Goal: Task Accomplishment & Management: Complete application form

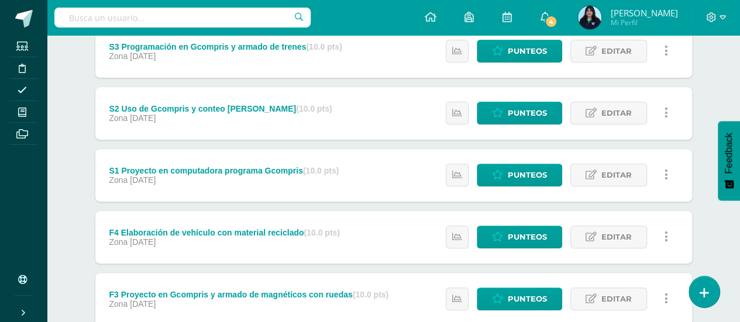
scroll to position [176, 0]
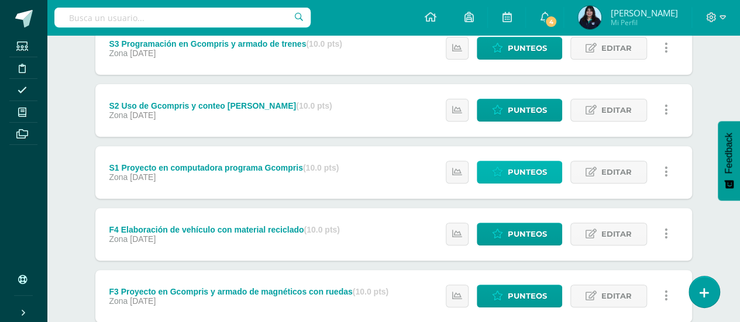
click at [525, 178] on span "Punteos" at bounding box center [527, 172] width 39 height 22
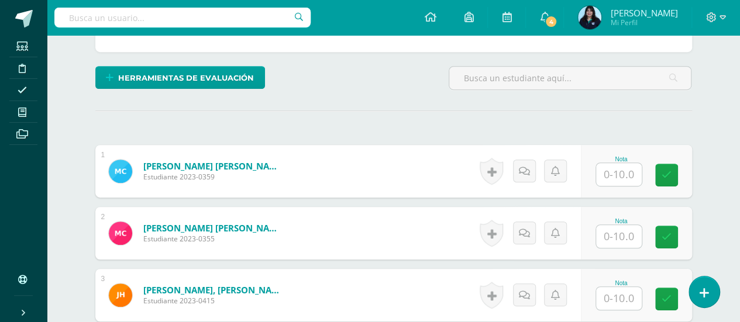
scroll to position [275, 0]
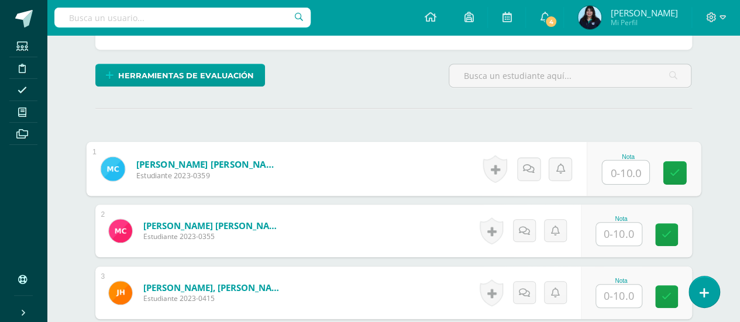
click at [625, 169] on input "text" at bounding box center [625, 172] width 47 height 23
type input "9"
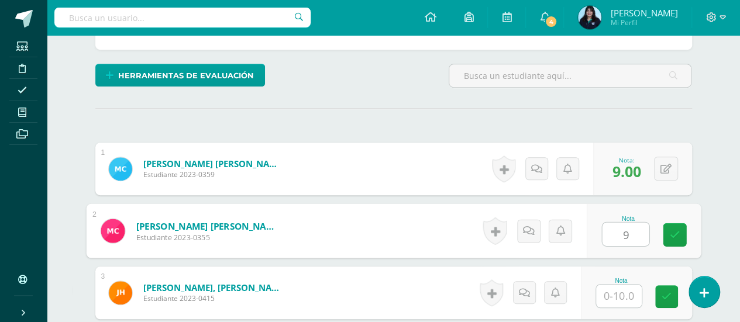
type input "9"
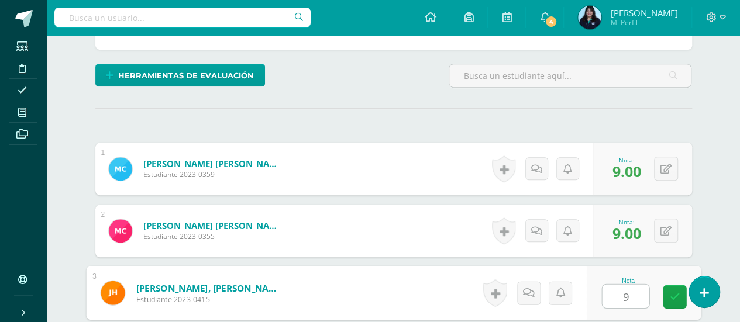
type input "9"
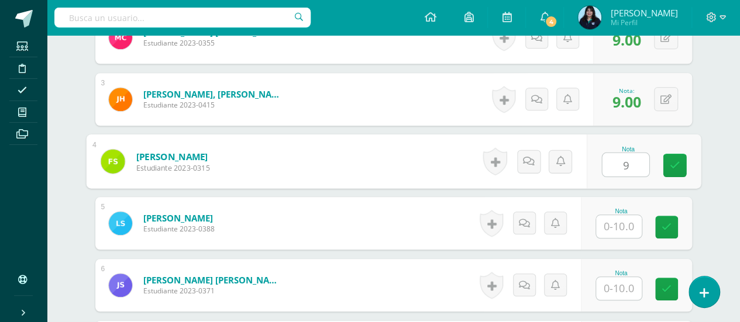
type input "9"
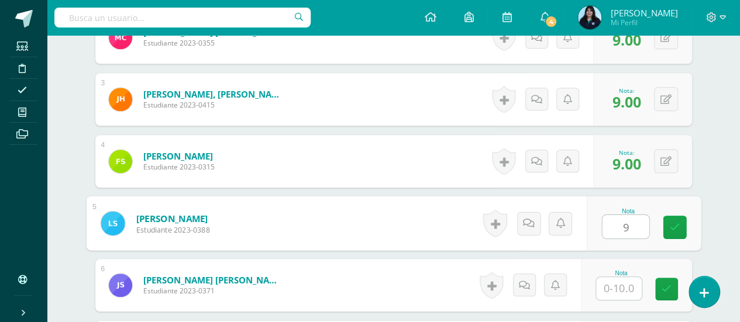
type input "9"
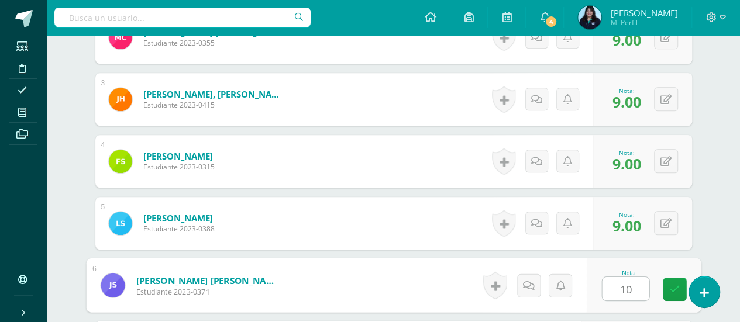
type input "10"
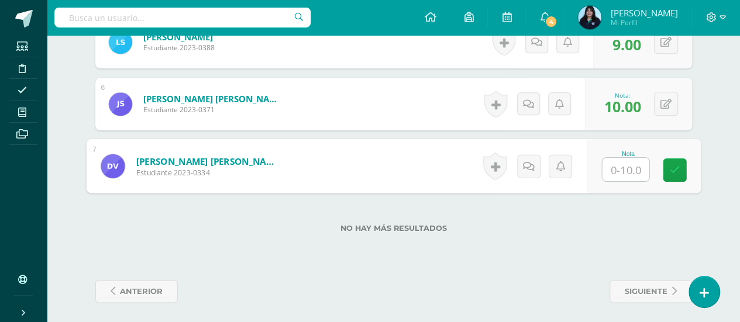
type input "9"
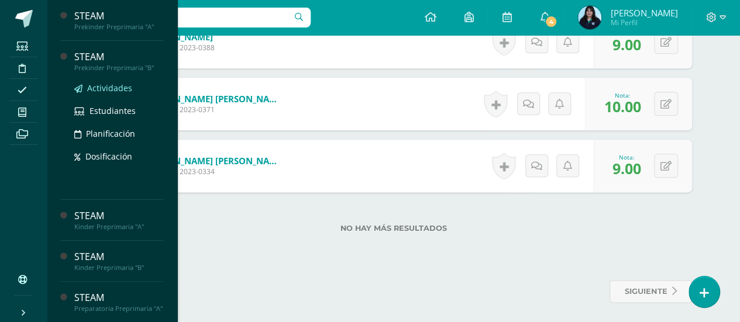
click at [117, 85] on span "Actividades" at bounding box center [109, 87] width 45 height 11
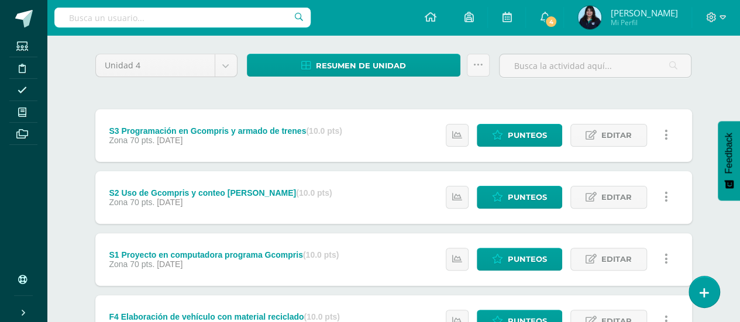
scroll to position [192, 0]
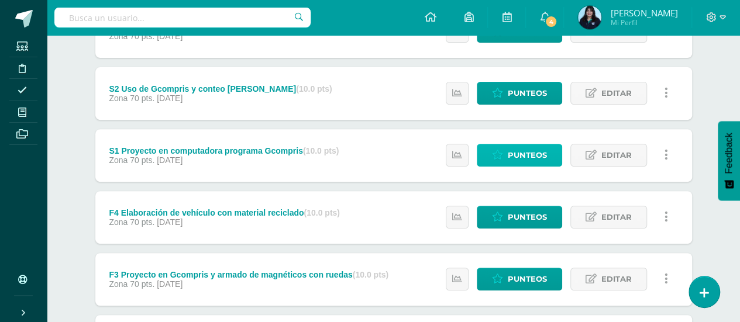
click at [508, 153] on link "Punteos" at bounding box center [519, 155] width 85 height 23
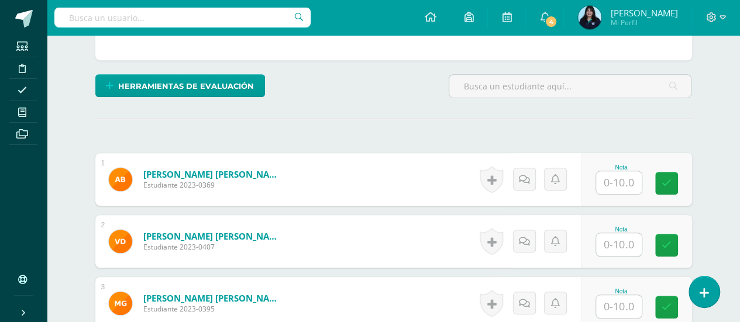
scroll to position [265, 0]
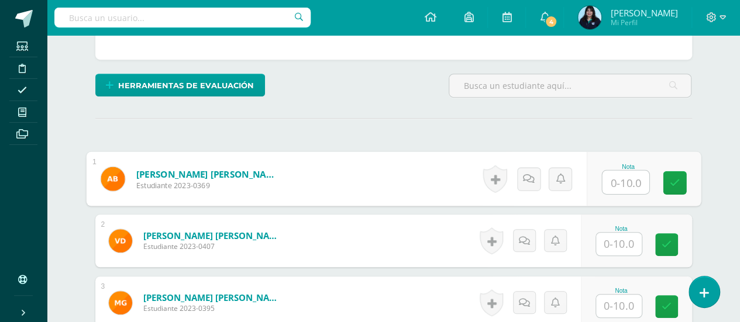
click at [612, 181] on input "text" at bounding box center [625, 182] width 47 height 23
type input "9"
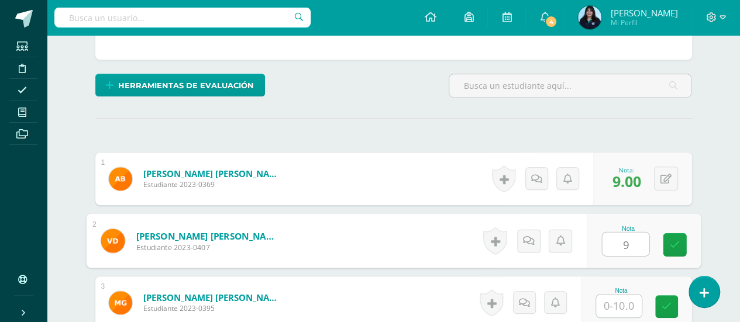
type input "9"
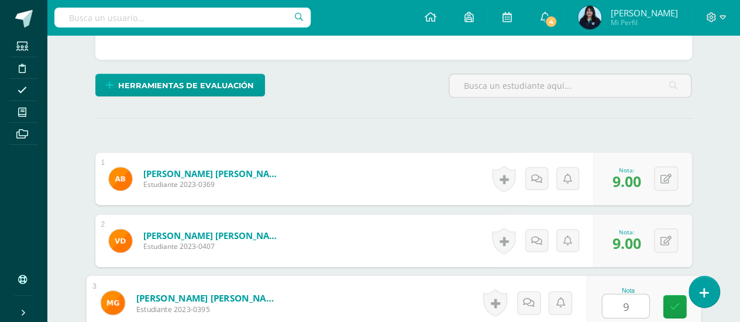
type input "9"
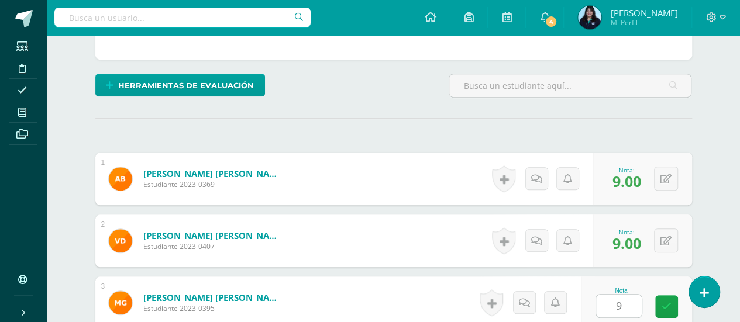
scroll to position [469, 0]
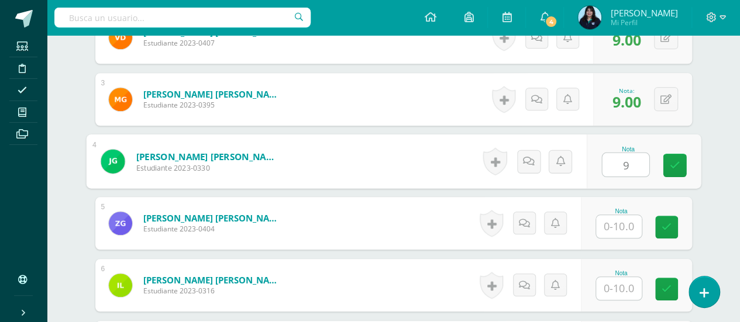
type input "9"
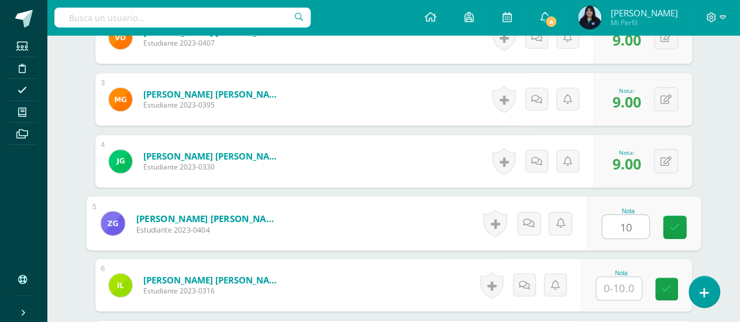
type input "10"
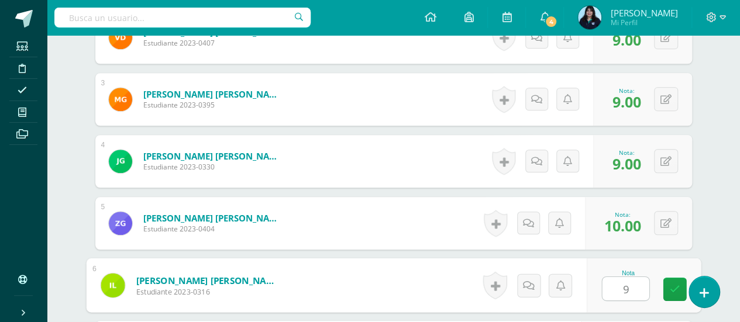
type input "9"
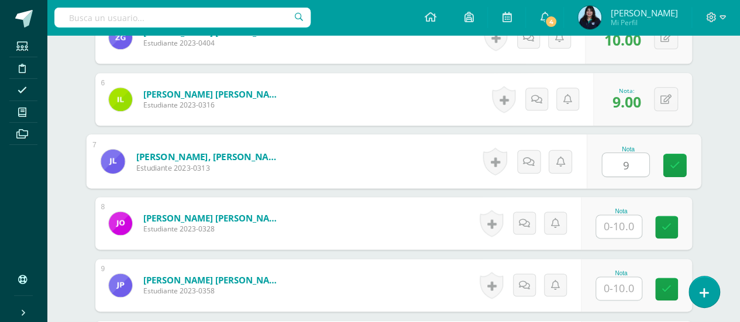
type input "9"
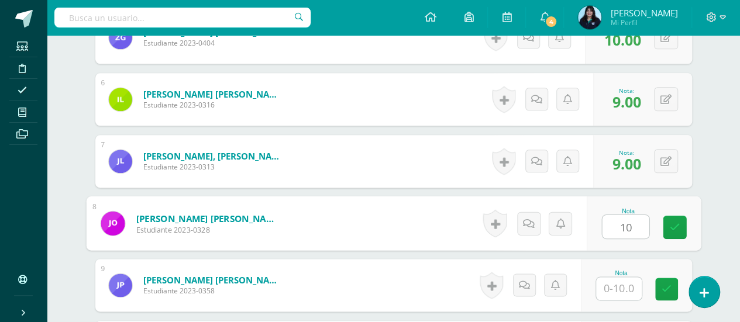
type input "10"
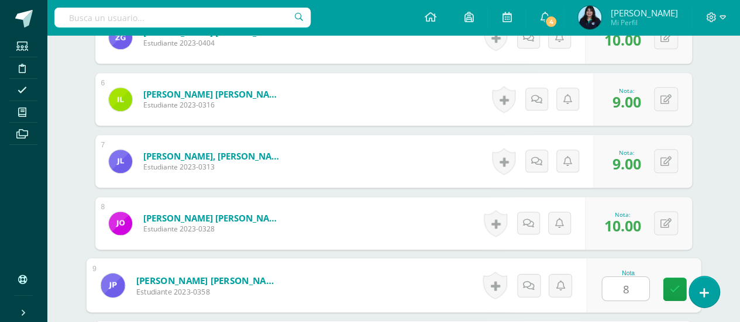
type input "8"
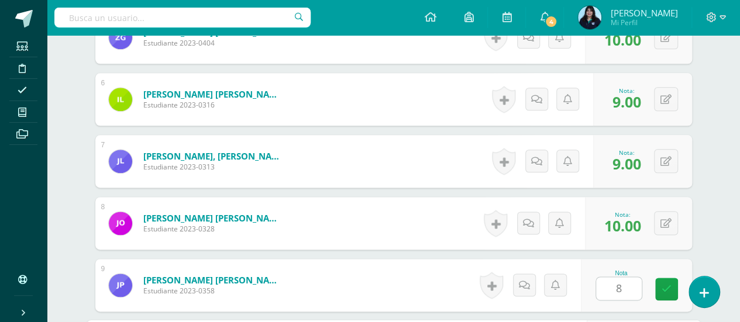
scroll to position [836, 0]
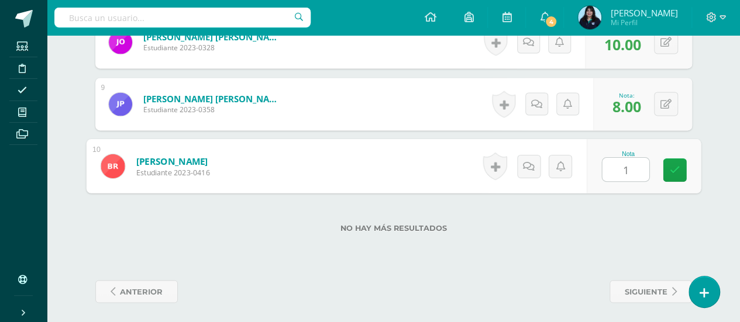
type input "10"
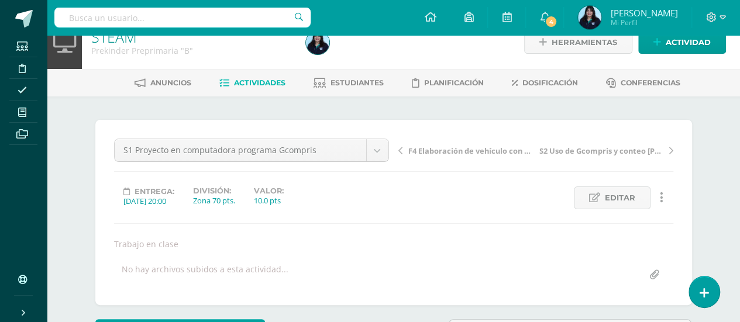
scroll to position [0, 0]
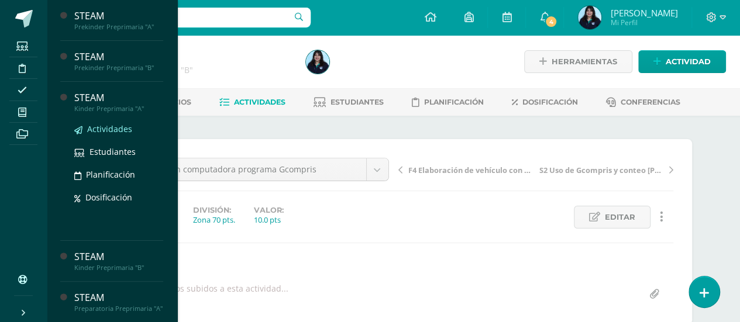
click at [123, 128] on span "Actividades" at bounding box center [109, 128] width 45 height 11
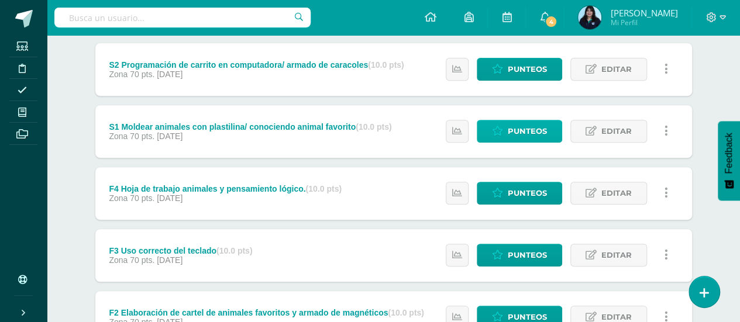
scroll to position [217, 0]
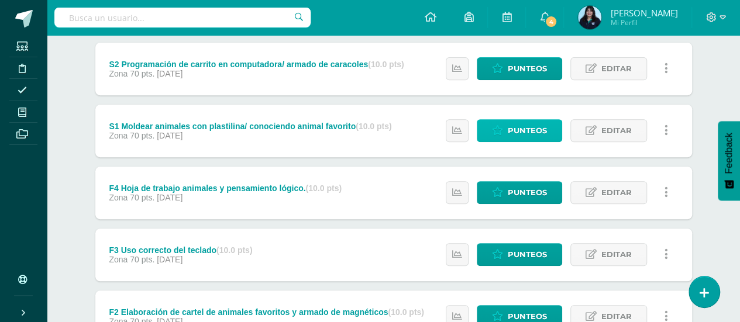
click at [542, 126] on span "Punteos" at bounding box center [527, 131] width 39 height 22
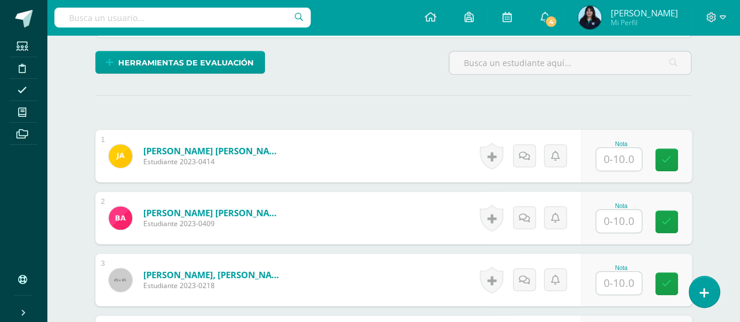
scroll to position [289, 0]
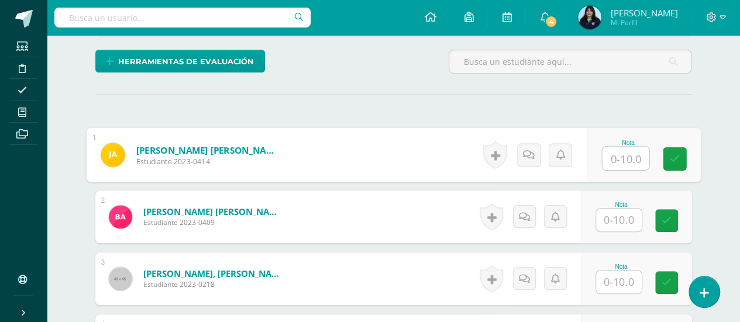
click at [627, 150] on input "text" at bounding box center [625, 158] width 47 height 23
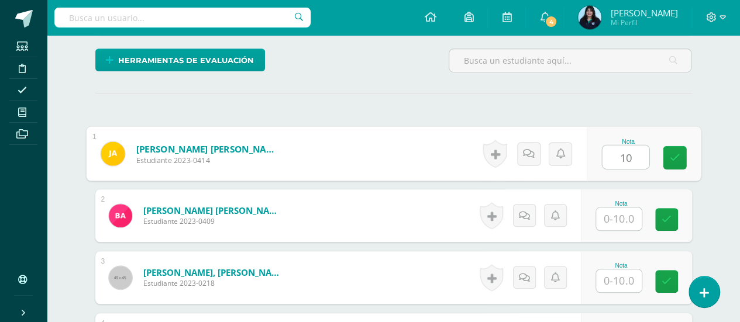
type input "10"
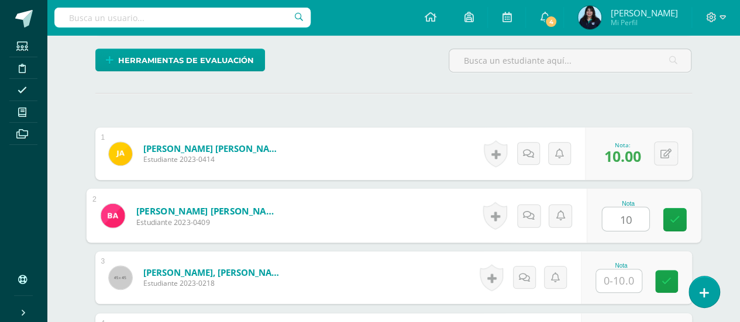
type input "10"
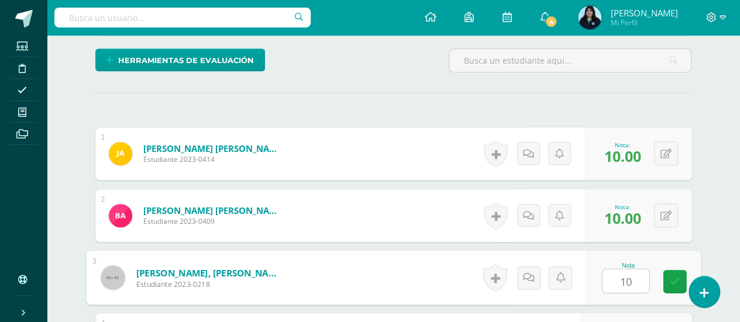
type input "10"
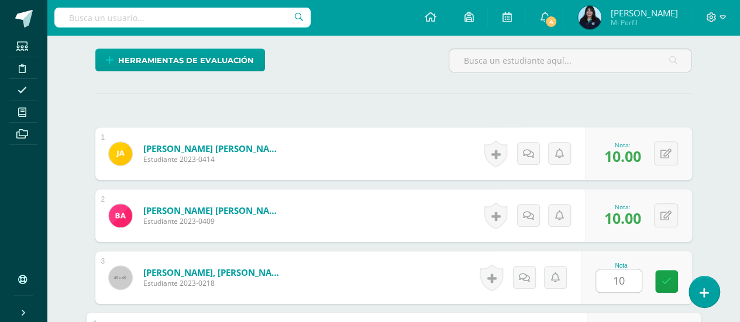
scroll to position [469, 0]
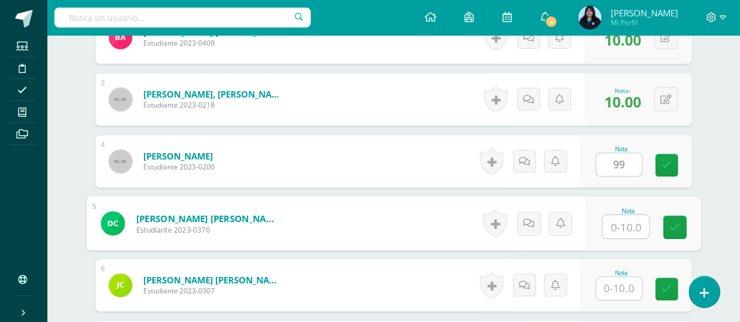
type input "0"
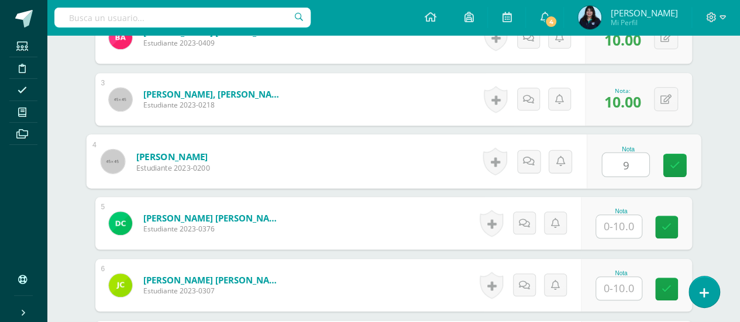
type input "9"
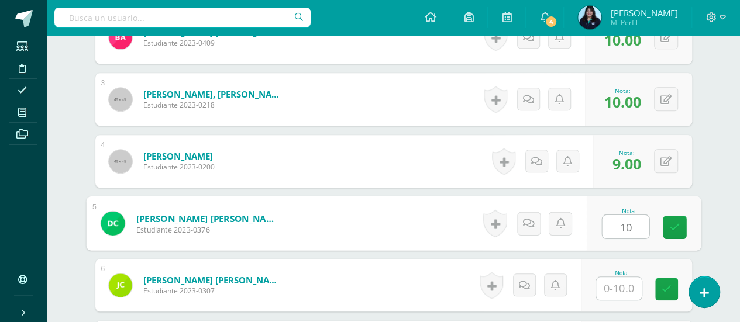
type input "10"
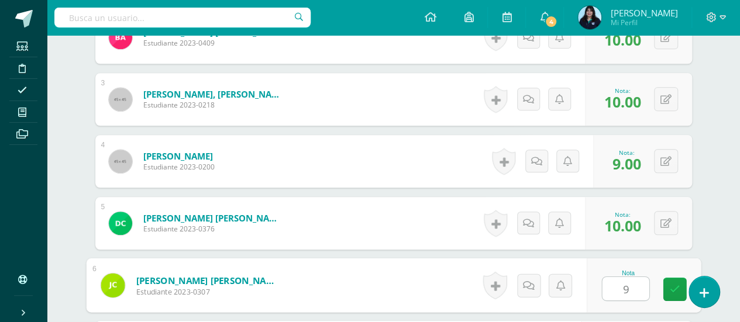
type input "9"
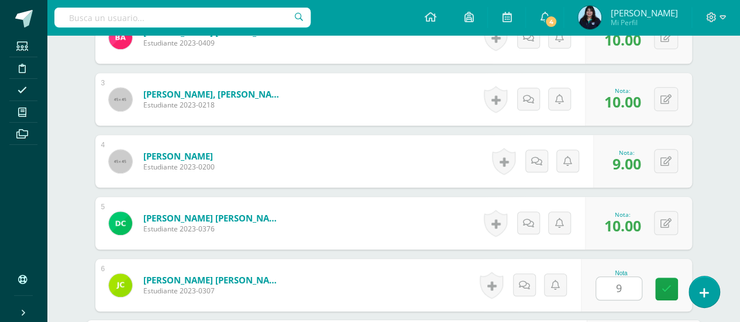
scroll to position [655, 0]
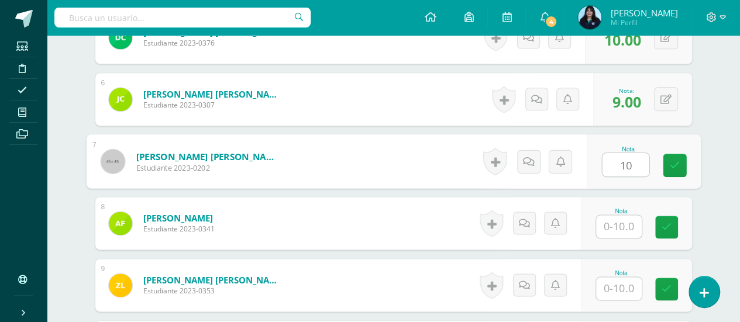
type input "10"
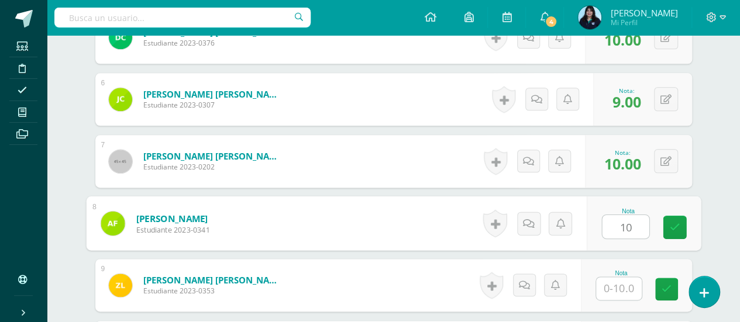
type input "10"
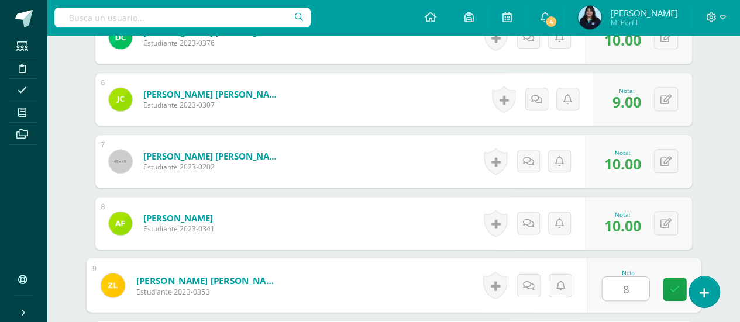
type input "8"
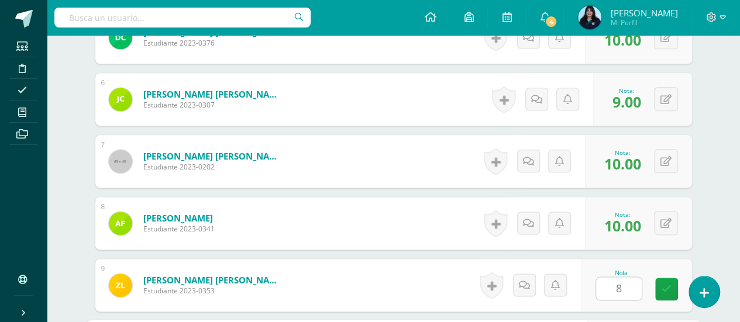
scroll to position [841, 0]
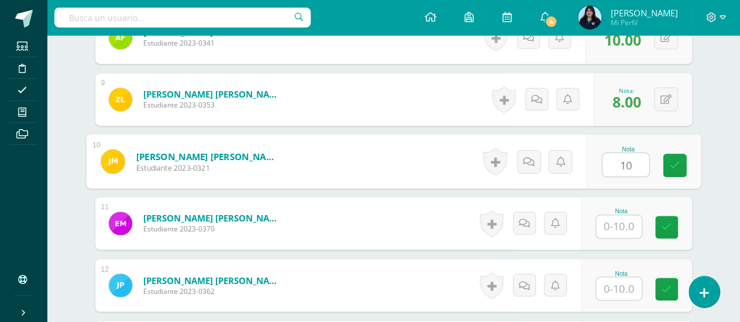
type input "10"
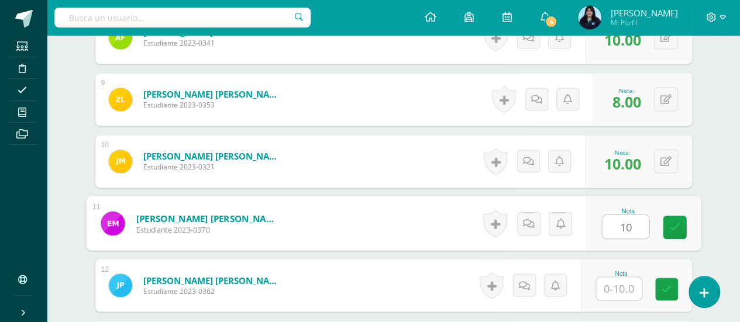
type input "10"
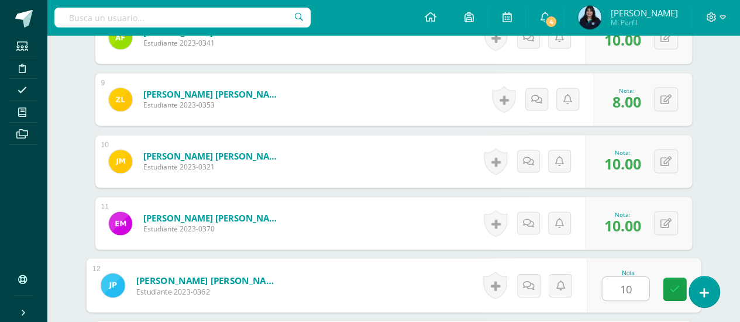
type input "1"
type input "9"
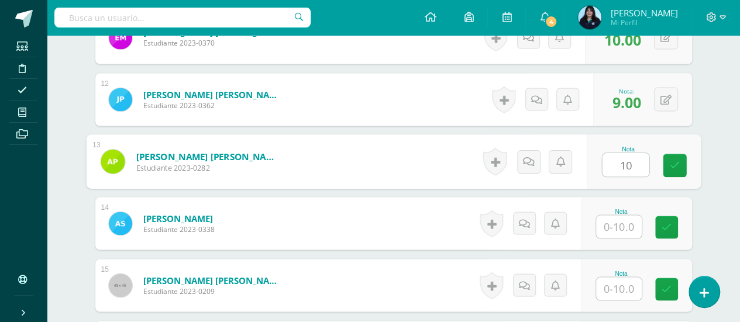
type input "10"
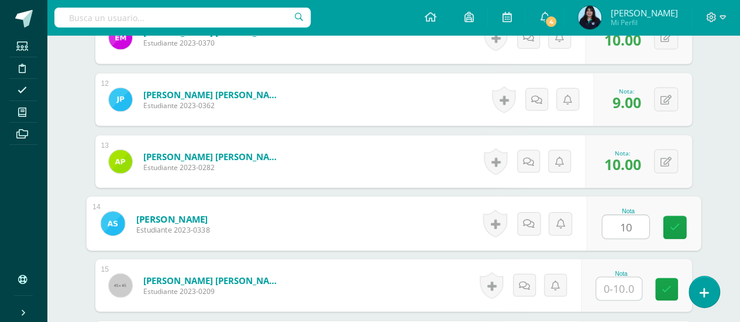
type input "10"
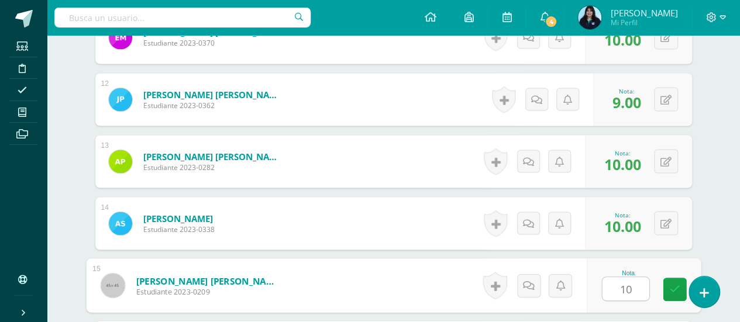
type input "10"
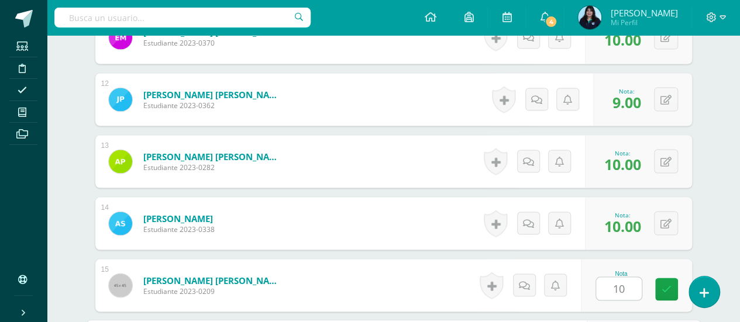
scroll to position [1213, 0]
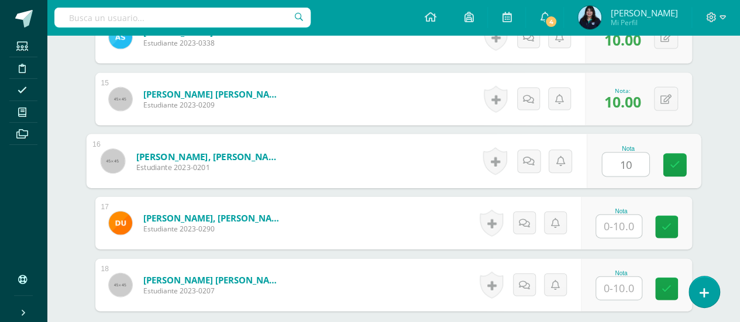
type input "10"
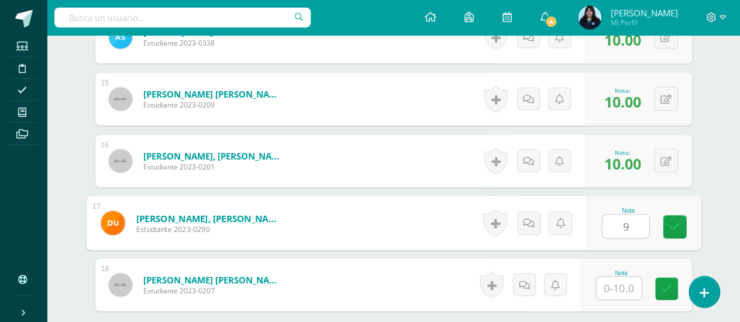
type input "9"
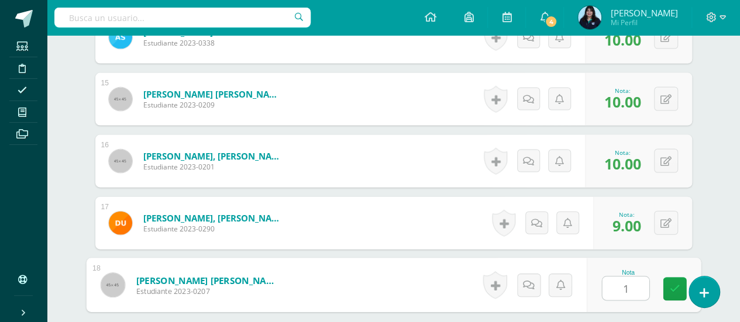
type input "10"
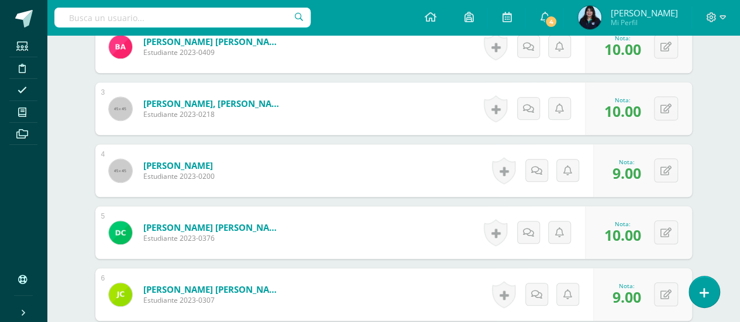
scroll to position [0, 0]
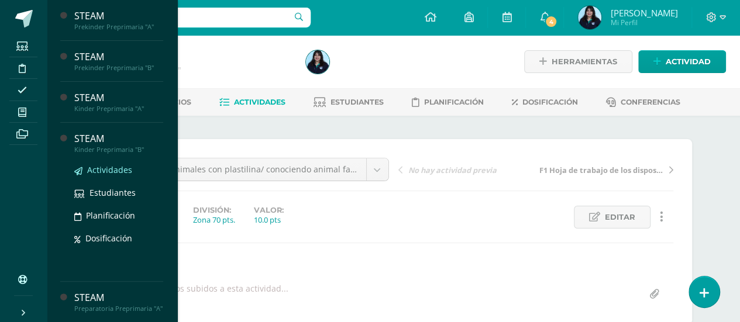
click at [112, 168] on span "Actividades" at bounding box center [109, 169] width 45 height 11
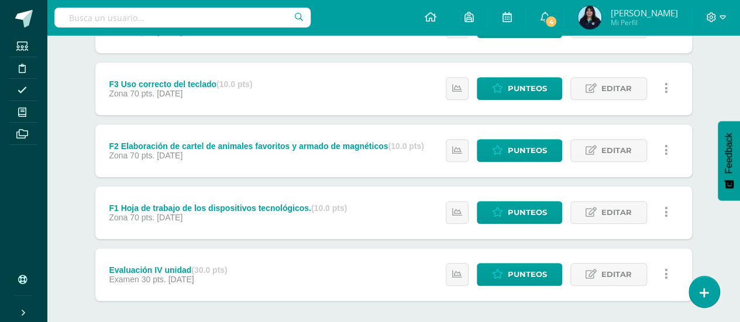
scroll to position [348, 0]
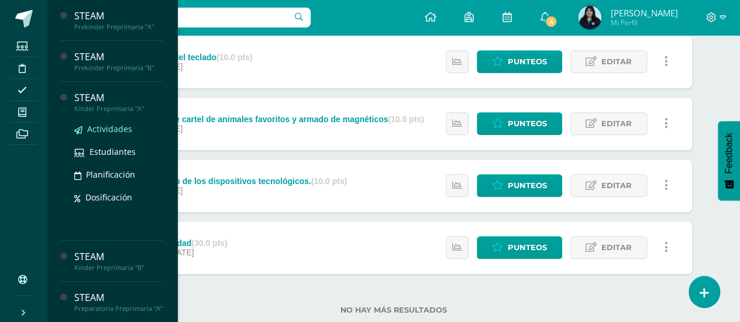
click at [116, 128] on span "Actividades" at bounding box center [109, 128] width 45 height 11
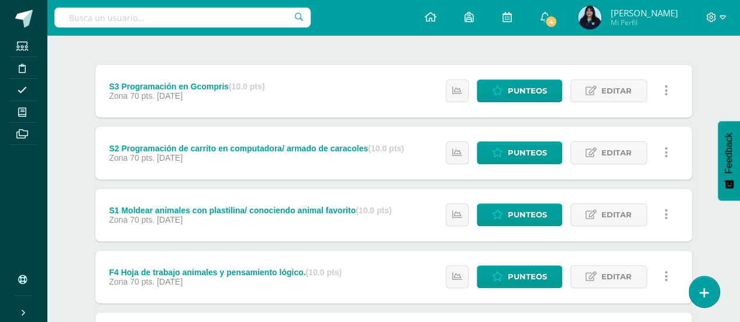
scroll to position [133, 0]
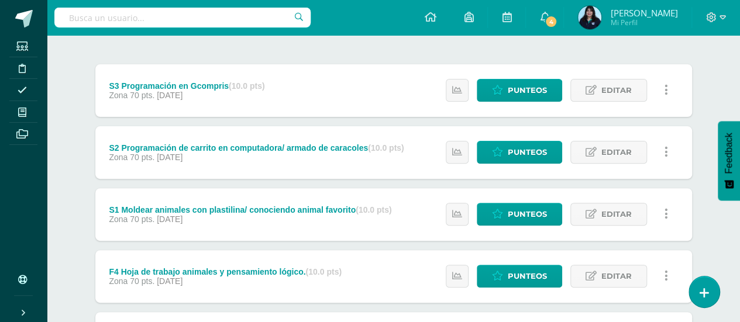
click at [670, 215] on link at bounding box center [666, 214] width 23 height 23
click at [667, 215] on icon at bounding box center [667, 214] width 4 height 13
click at [609, 207] on span "Editar" at bounding box center [616, 215] width 30 height 22
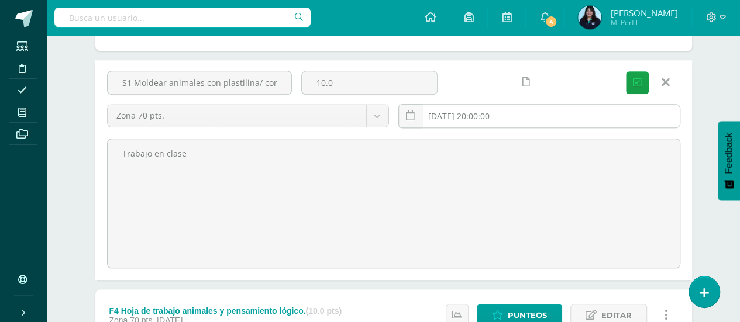
scroll to position [261, 0]
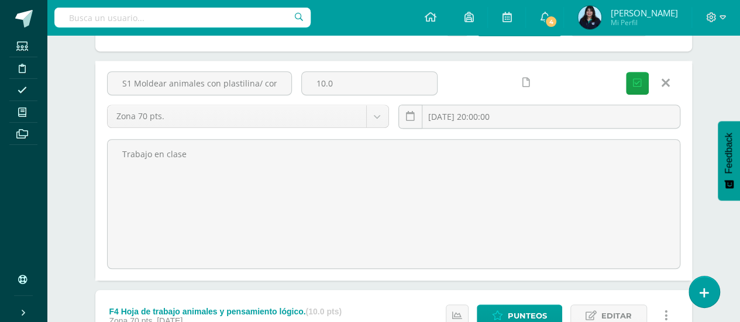
click at [668, 77] on icon at bounding box center [666, 83] width 8 height 13
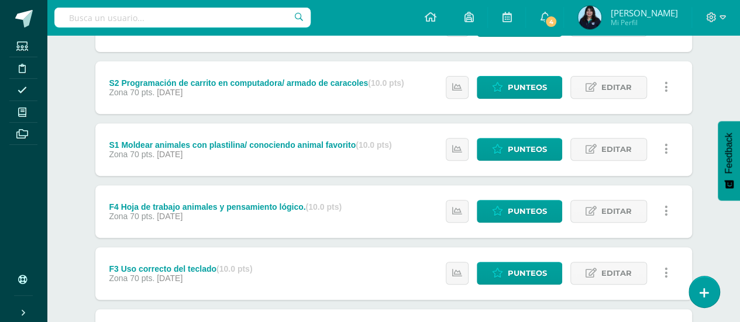
scroll to position [0, 0]
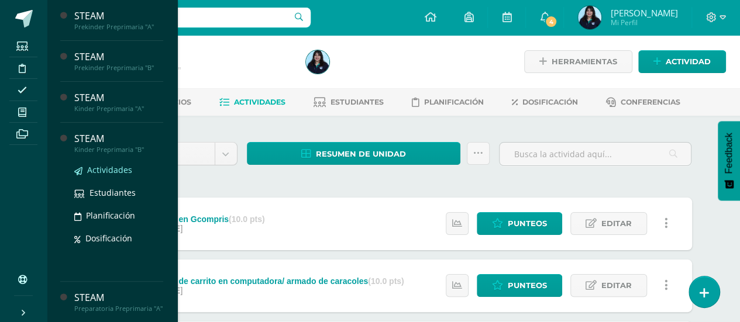
click at [105, 168] on span "Actividades" at bounding box center [109, 169] width 45 height 11
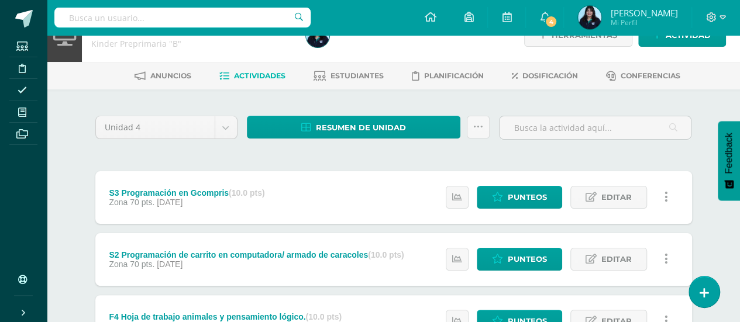
scroll to position [16, 0]
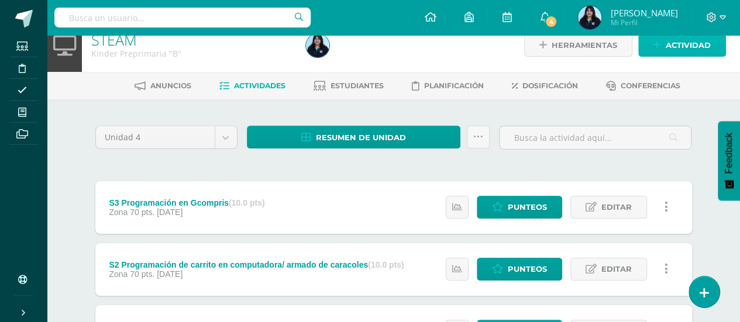
click at [676, 44] on span "Actividad" at bounding box center [688, 46] width 45 height 22
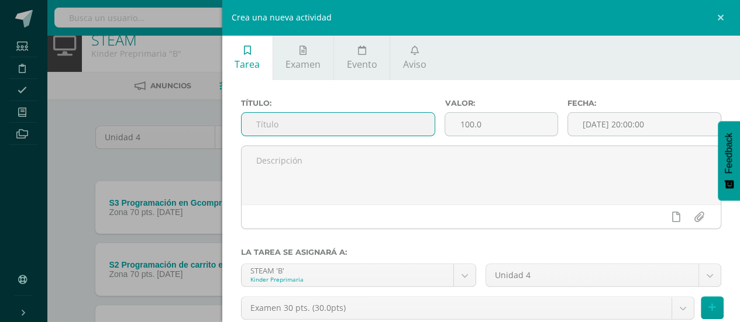
click at [400, 132] on input "text" at bounding box center [339, 124] width 194 height 23
type input "S1 moldeando animales con plastilina/ conociendo mi animal favorito"
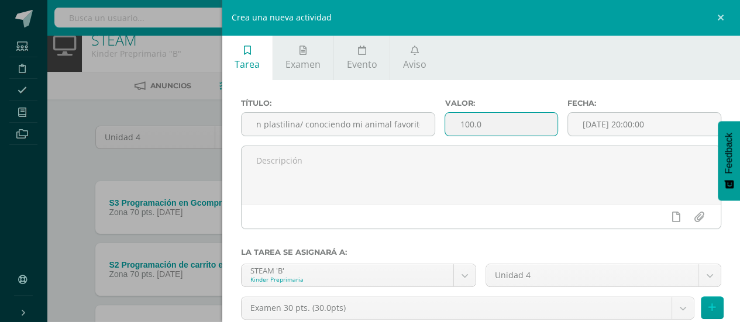
scroll to position [0, 0]
click at [466, 123] on input "100.0" at bounding box center [501, 124] width 112 height 23
type input "10.0"
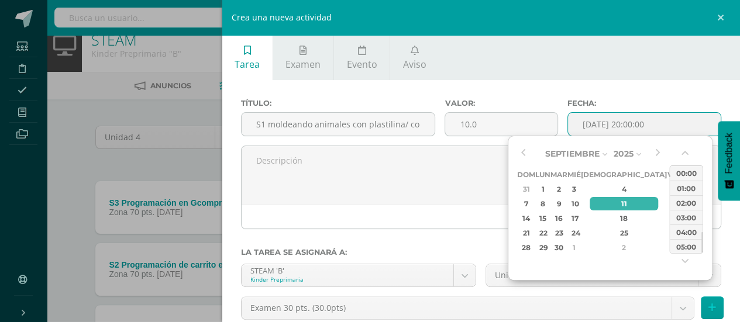
click at [631, 128] on input "[DATE] 20:00:00" at bounding box center [644, 124] width 153 height 23
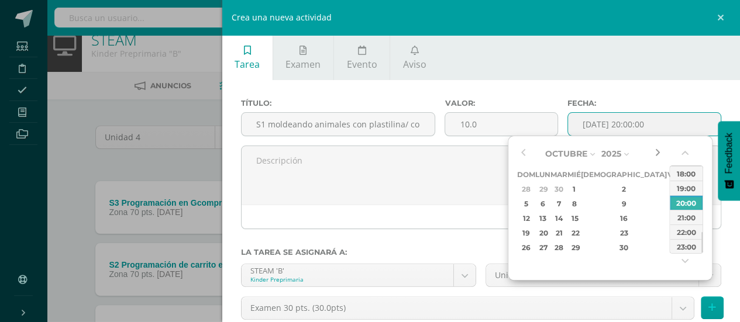
click at [659, 151] on button "button" at bounding box center [658, 154] width 12 height 18
click at [614, 217] on div "16" at bounding box center [624, 218] width 69 height 13
type input "[DATE] 20:00"
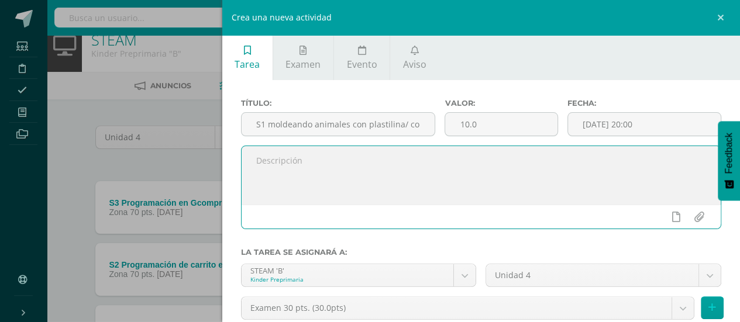
click at [472, 173] on textarea at bounding box center [482, 175] width 480 height 59
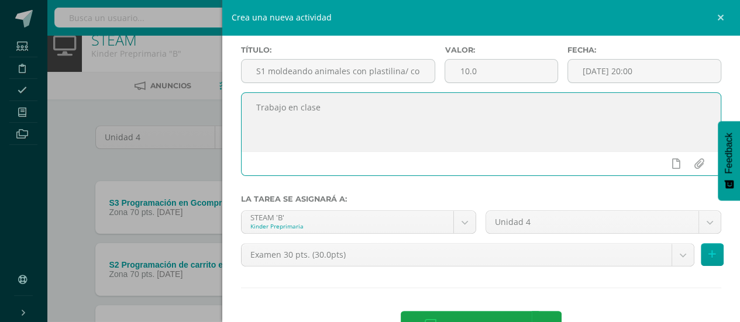
scroll to position [92, 0]
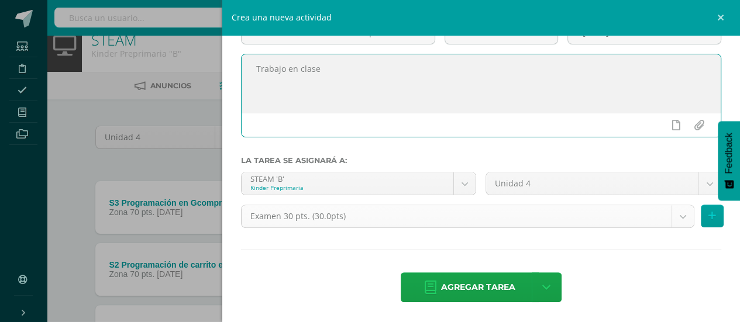
type textarea "Trabajo en clase"
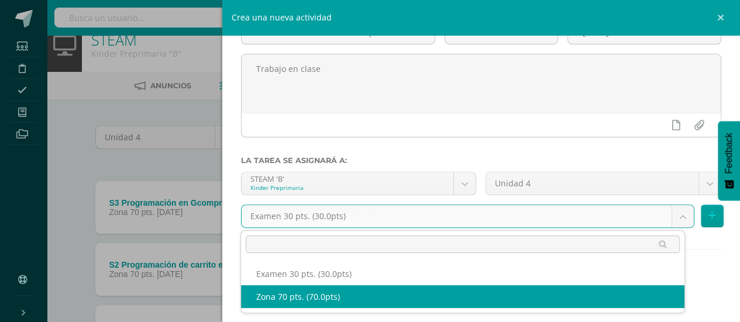
select select "46422"
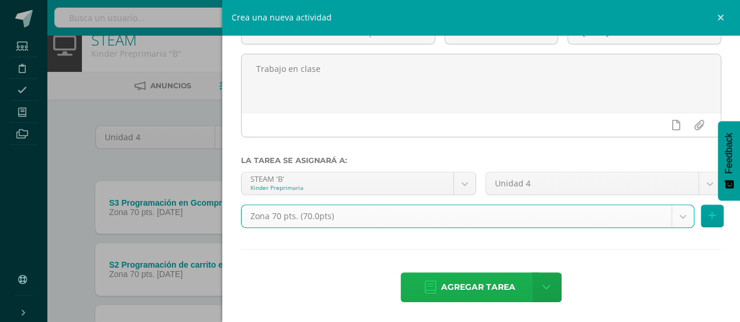
click at [488, 291] on span "Agregar tarea" at bounding box center [478, 287] width 74 height 29
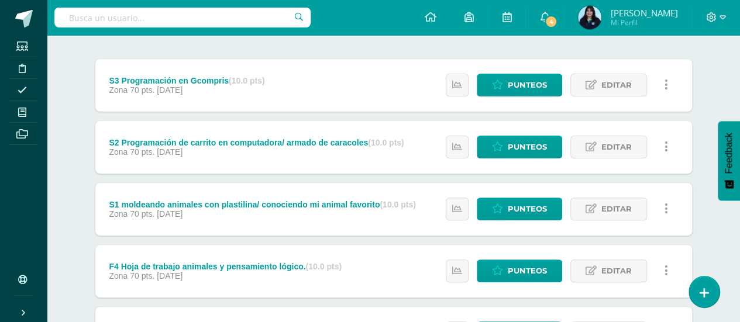
scroll to position [163, 0]
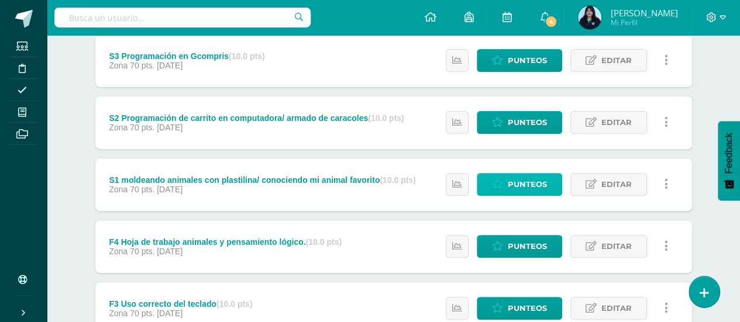
click at [521, 184] on span "Punteos" at bounding box center [527, 185] width 39 height 22
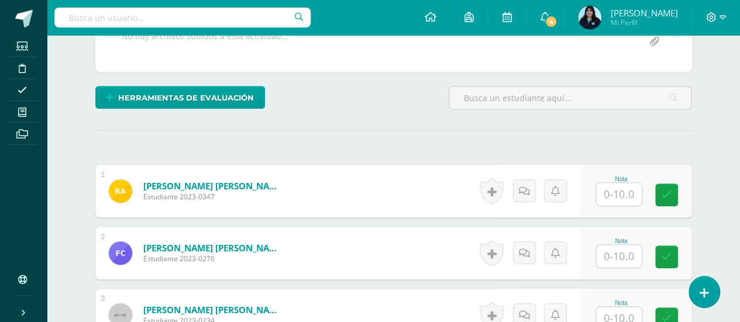
scroll to position [312, 0]
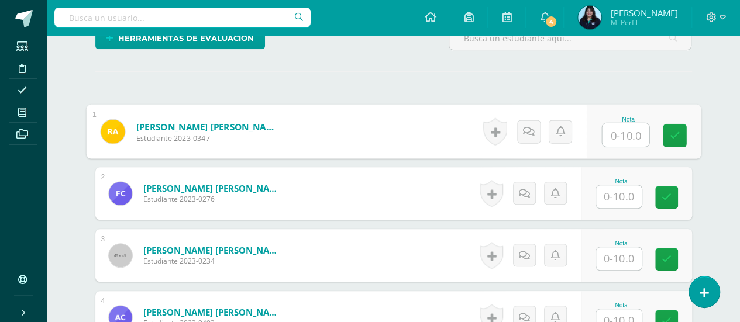
click at [619, 126] on input "text" at bounding box center [625, 134] width 47 height 23
type input "8"
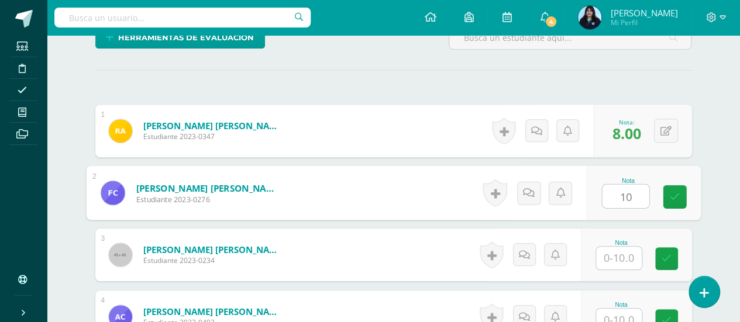
type input "10"
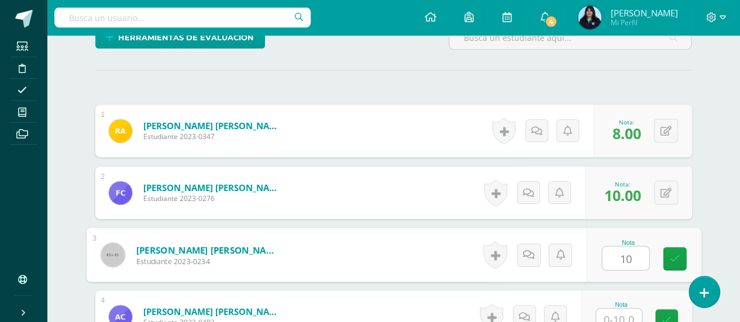
type input "10"
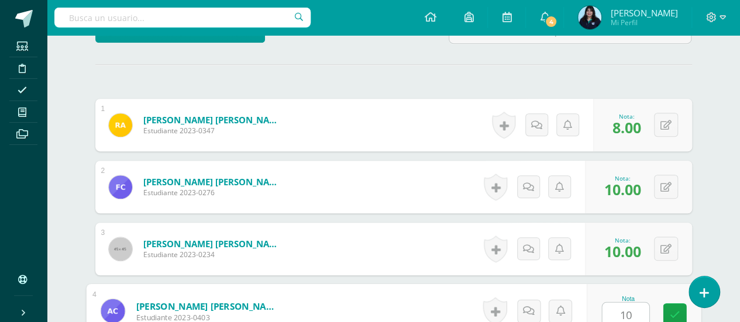
type input "10"
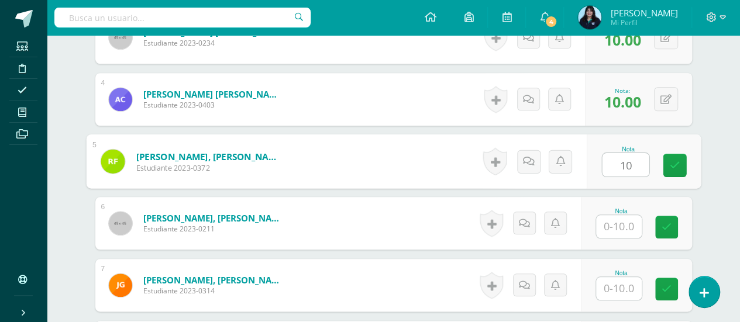
type input "10"
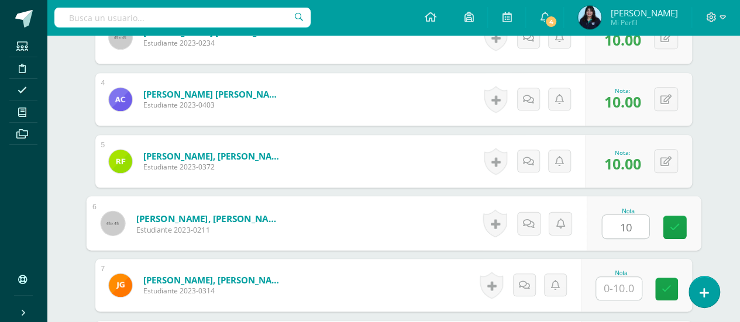
type input "10"
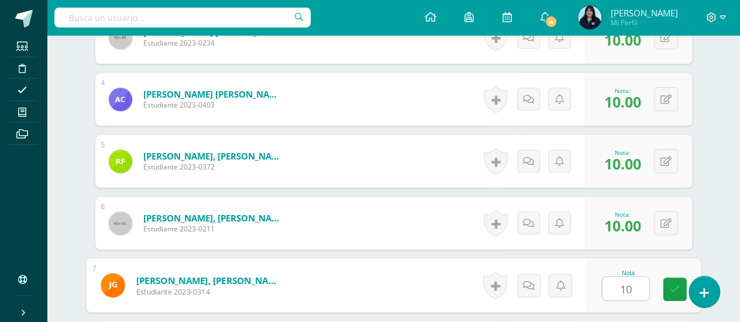
type input "10"
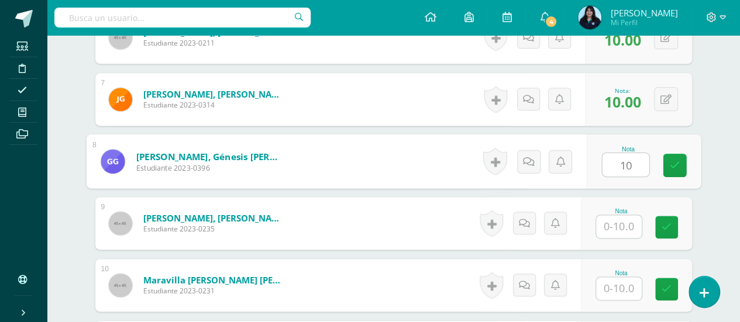
type input "10"
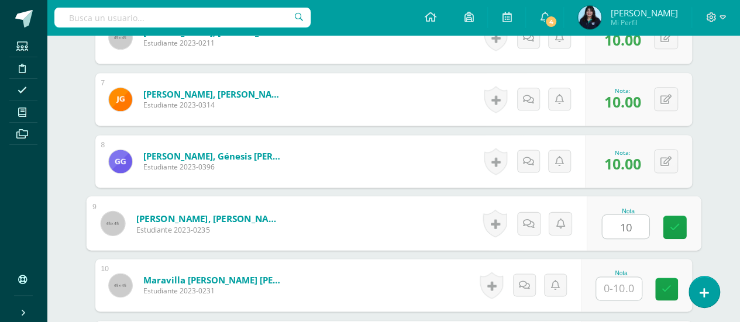
type input "1"
type input "8"
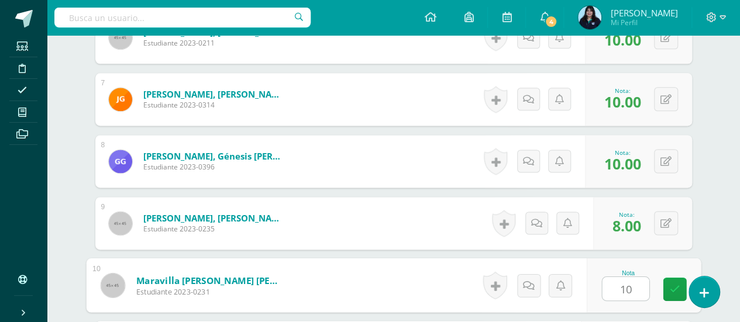
type input "10"
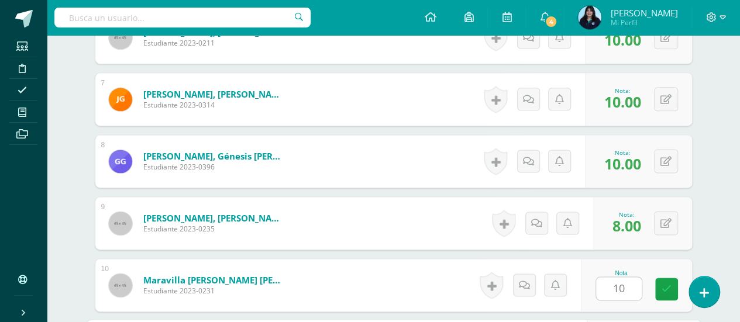
scroll to position [903, 0]
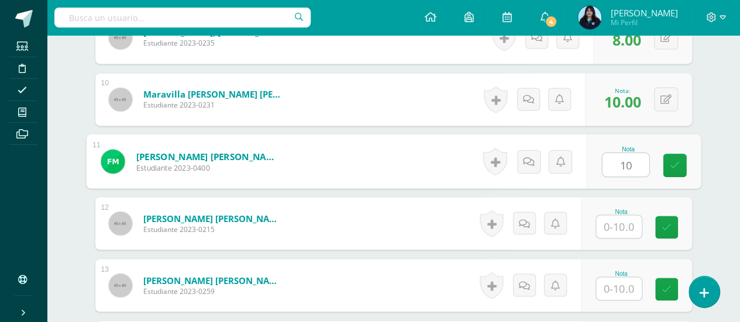
type input "10"
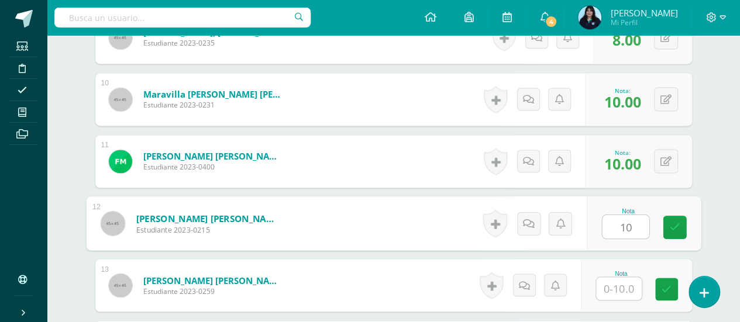
type input "10"
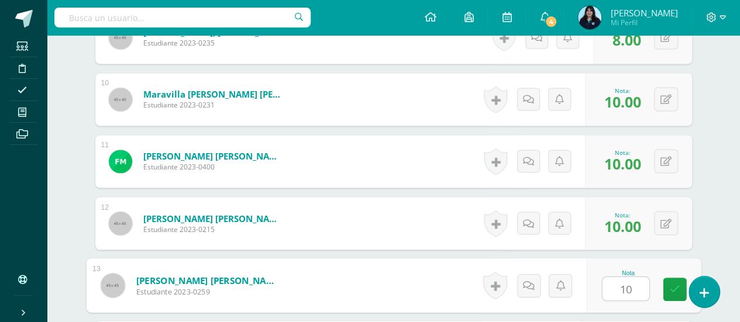
type input "10"
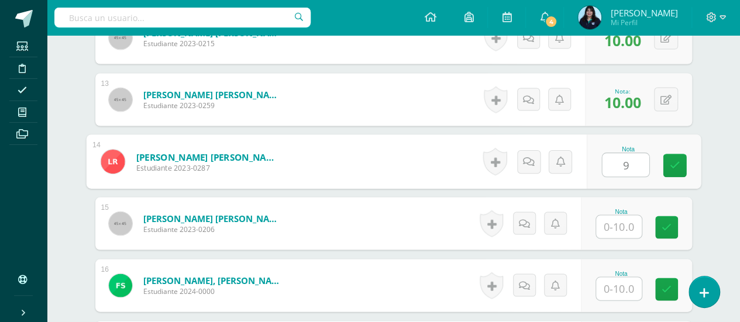
type input "9"
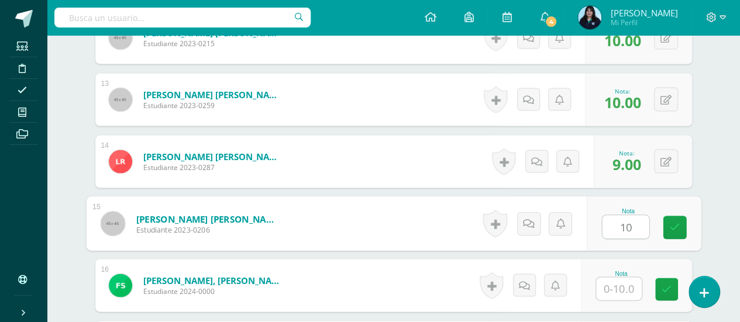
type input "10"
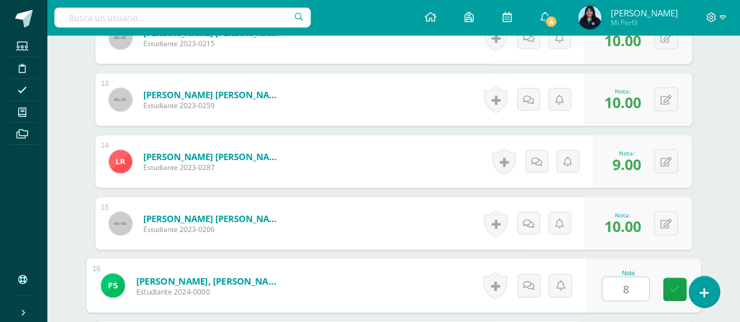
type input "8"
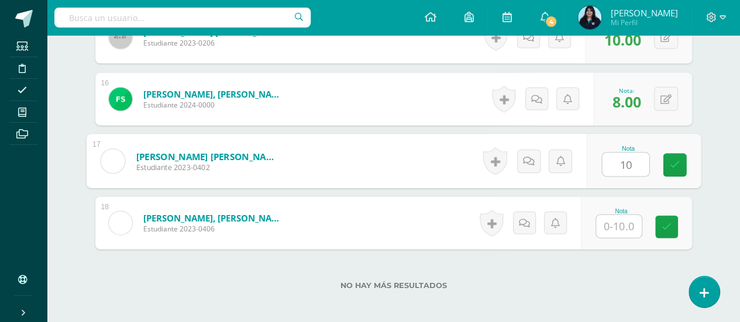
type input "10"
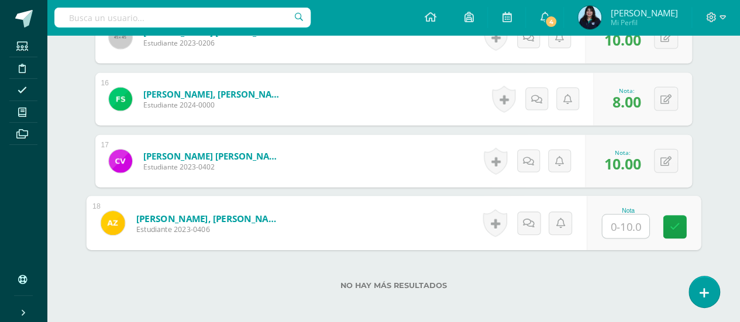
type input "9"
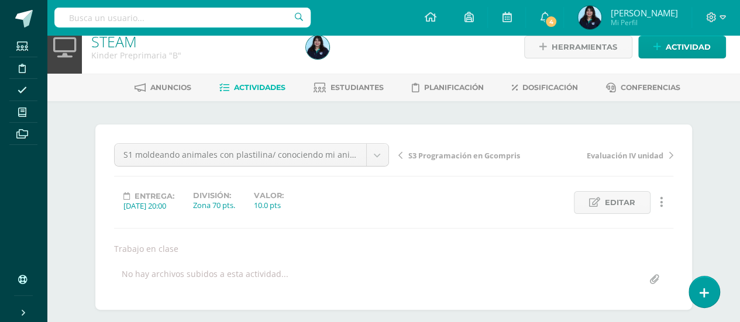
scroll to position [0, 0]
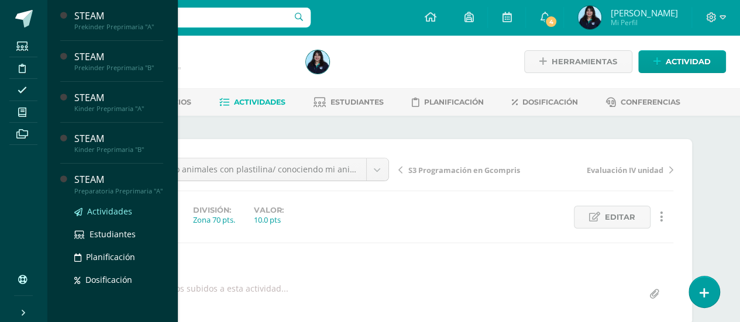
click at [105, 217] on span "Actividades" at bounding box center [109, 211] width 45 height 11
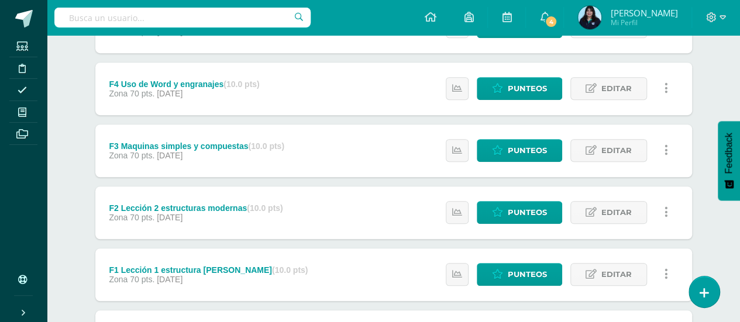
scroll to position [322, 0]
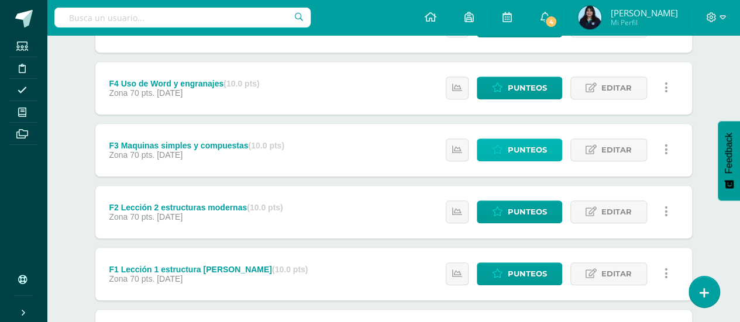
click at [508, 149] on link "Punteos" at bounding box center [519, 150] width 85 height 23
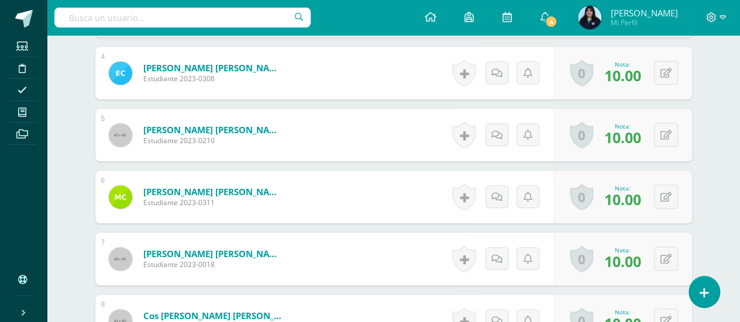
scroll to position [558, 0]
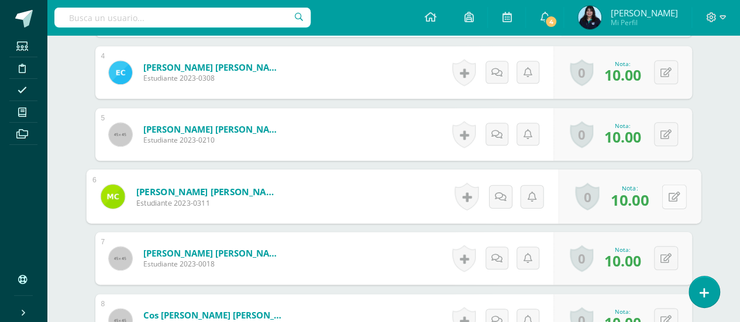
click at [661, 188] on div "0 Logros Logros obtenidos Aún no hay logros agregados Nota: 10.00" at bounding box center [629, 197] width 143 height 54
click at [672, 194] on icon at bounding box center [674, 196] width 12 height 10
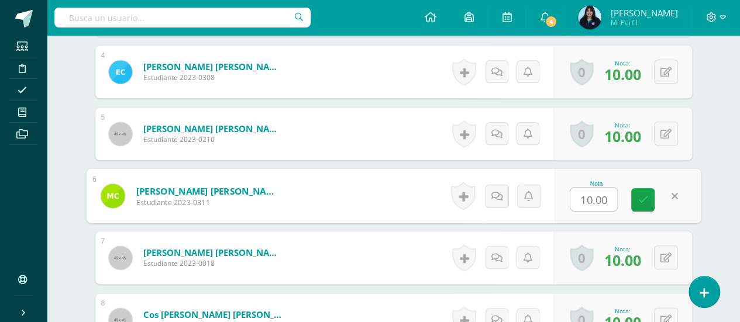
type input "8"
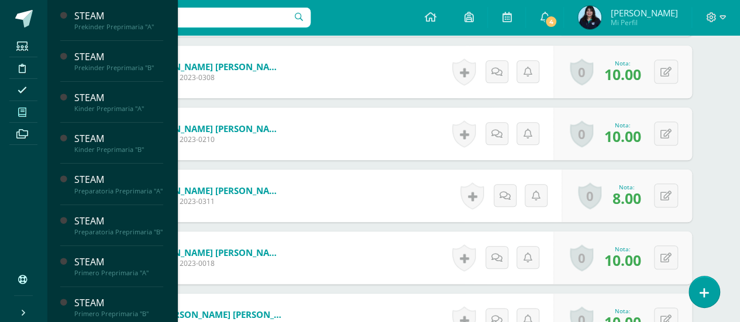
click at [25, 108] on icon at bounding box center [22, 112] width 8 height 9
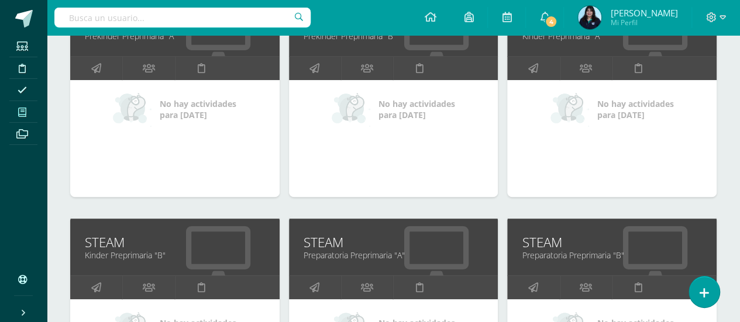
scroll to position [222, 0]
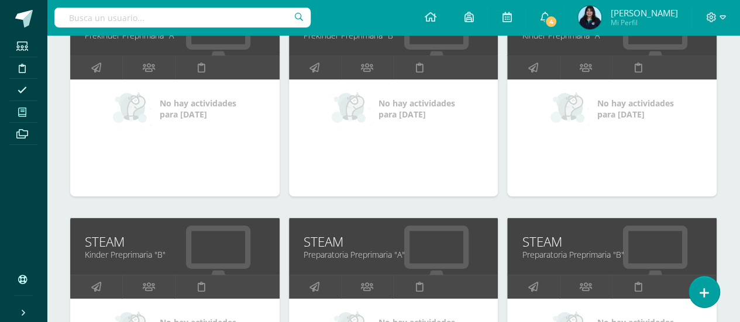
click at [363, 245] on link "STEAM" at bounding box center [394, 242] width 180 height 18
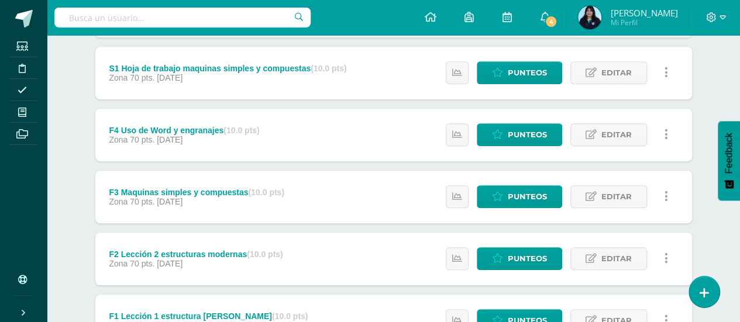
scroll to position [276, 0]
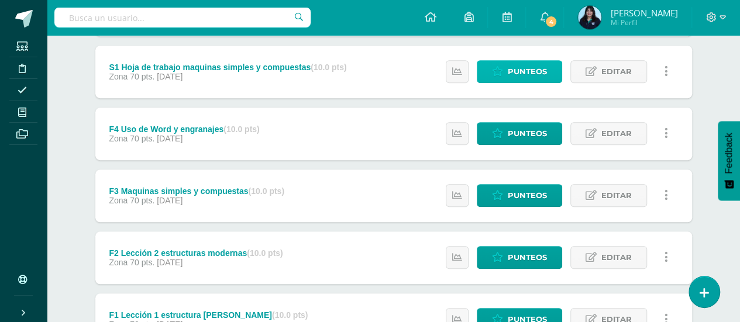
click at [527, 71] on span "Punteos" at bounding box center [527, 72] width 39 height 22
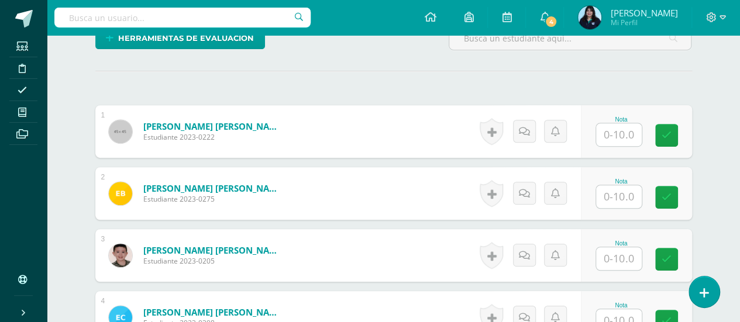
scroll to position [315, 0]
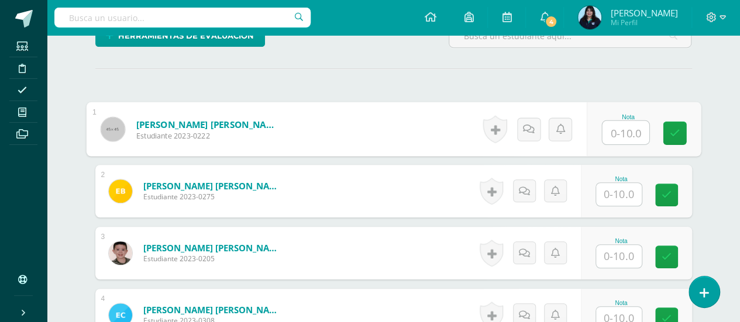
click at [612, 126] on input "text" at bounding box center [625, 132] width 47 height 23
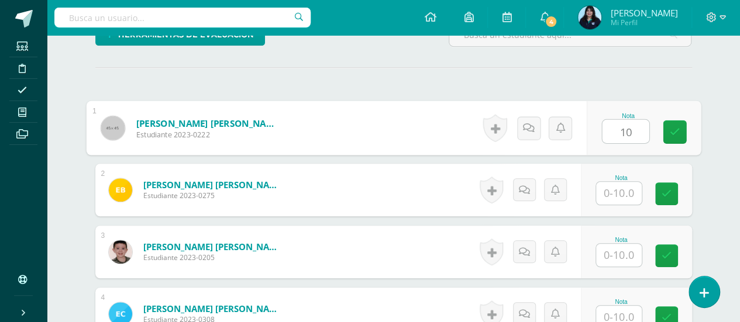
type input "10"
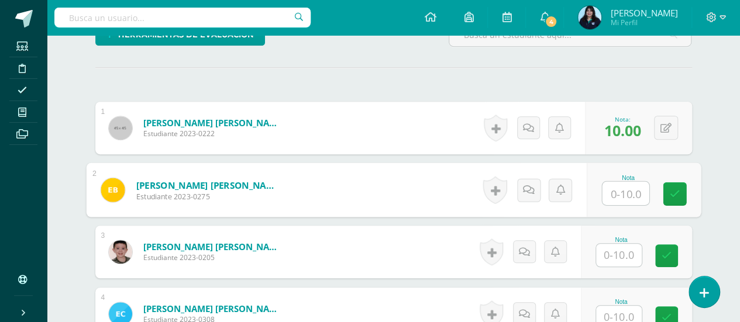
scroll to position [317, 0]
type input "9"
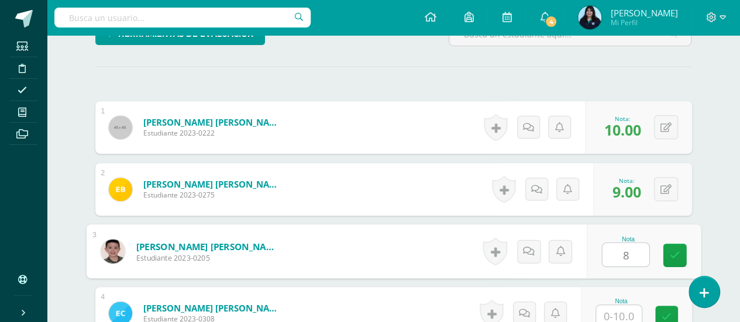
type input "8"
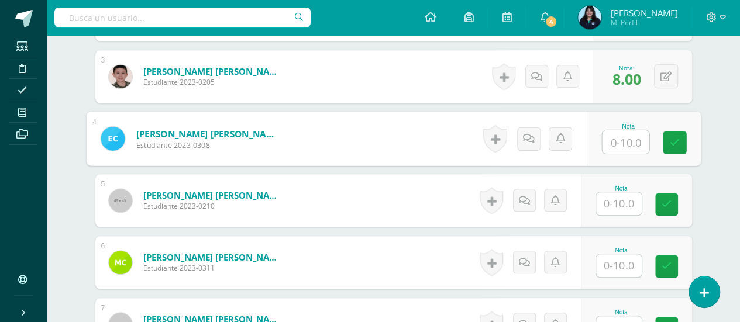
scroll to position [498, 0]
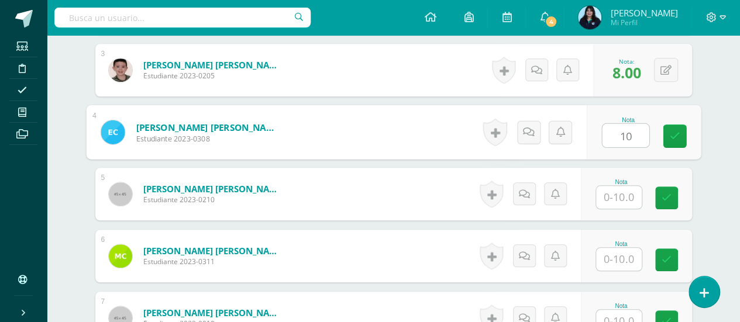
type input "10"
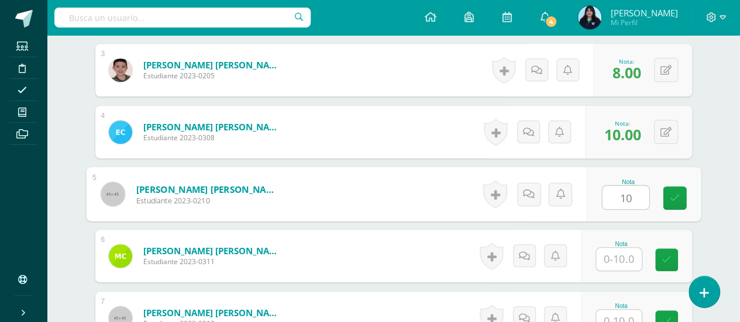
type input "10"
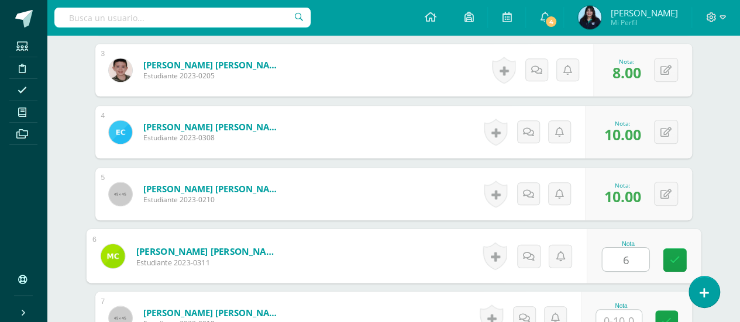
type input "6"
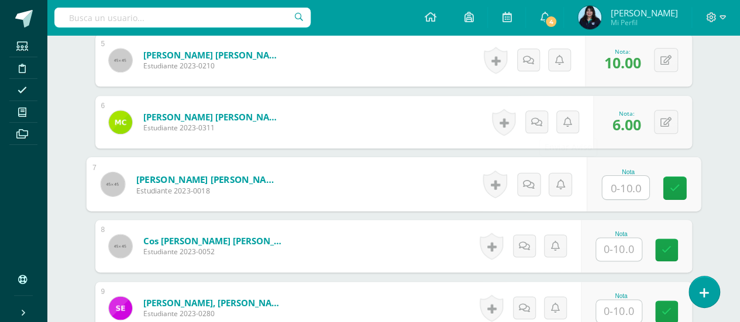
scroll to position [633, 0]
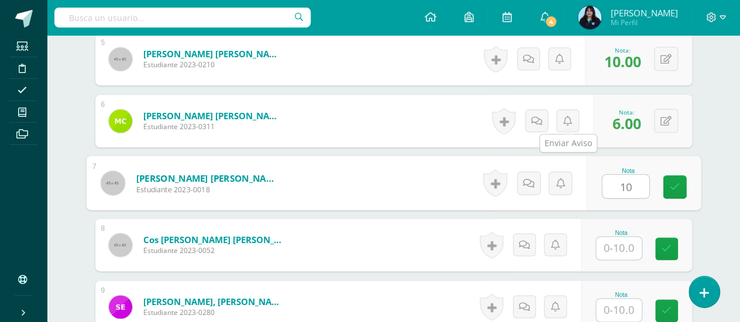
type input "10"
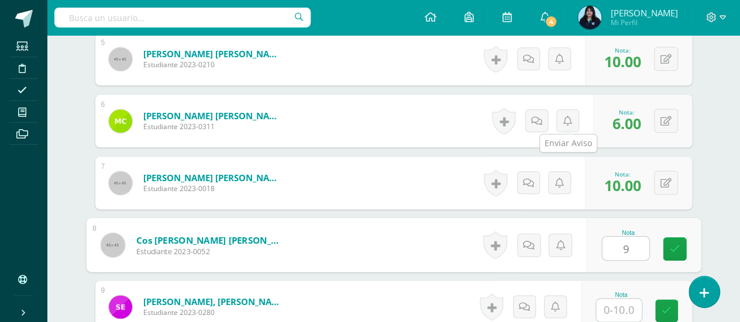
type input "9"
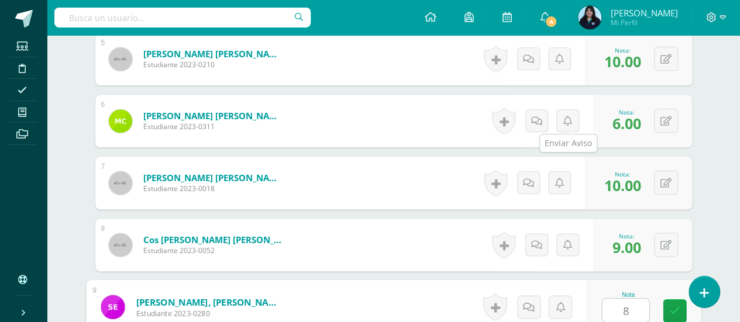
type input "8"
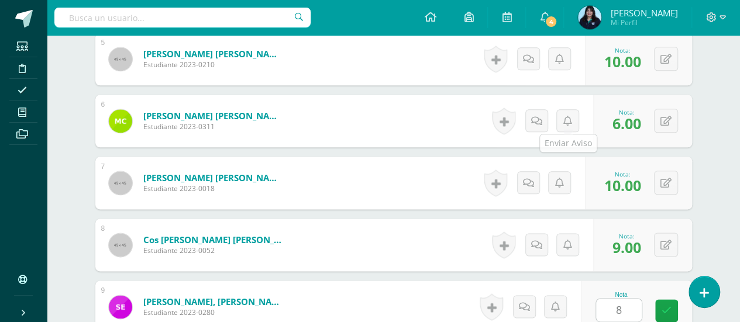
scroll to position [841, 0]
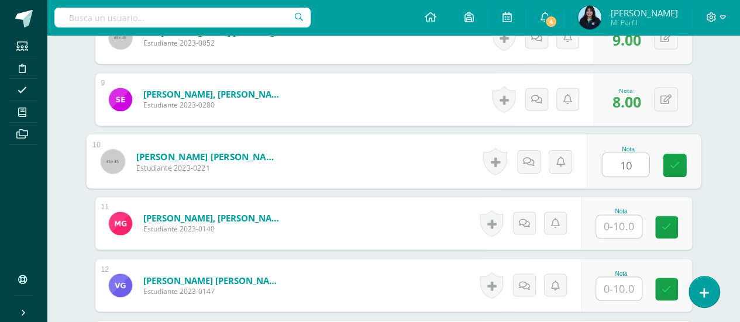
type input "10"
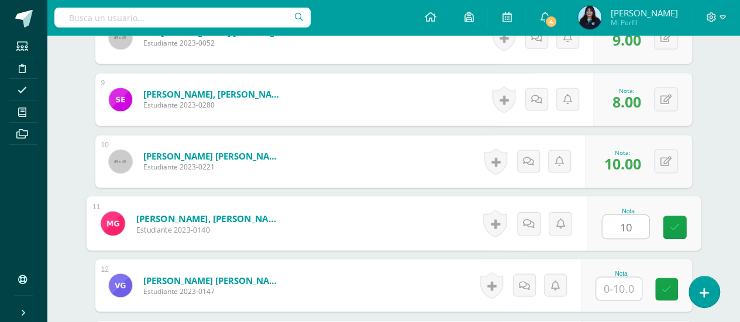
type input "10"
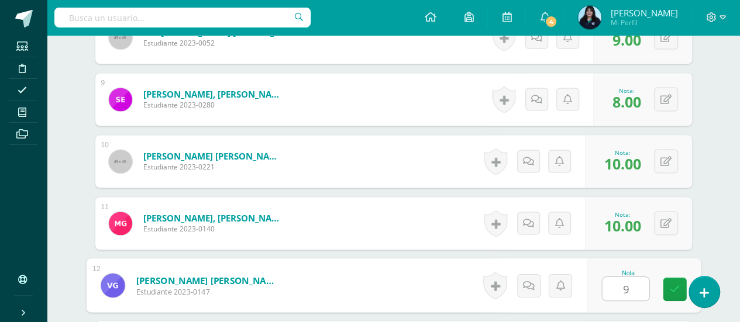
type input "9"
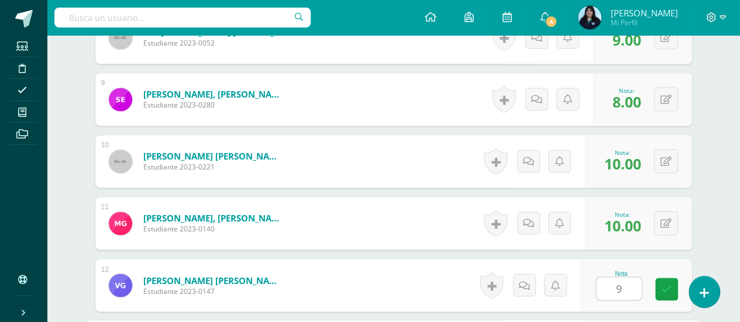
scroll to position [1027, 0]
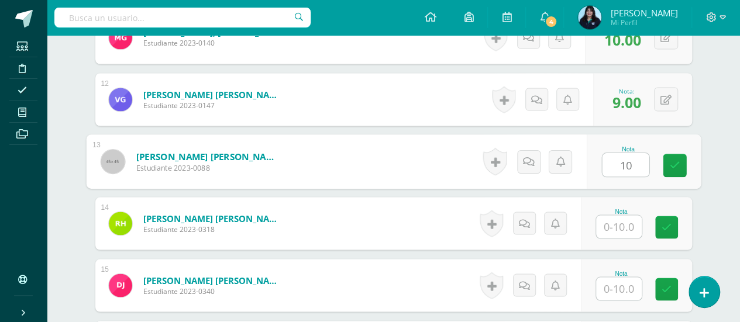
type input "10"
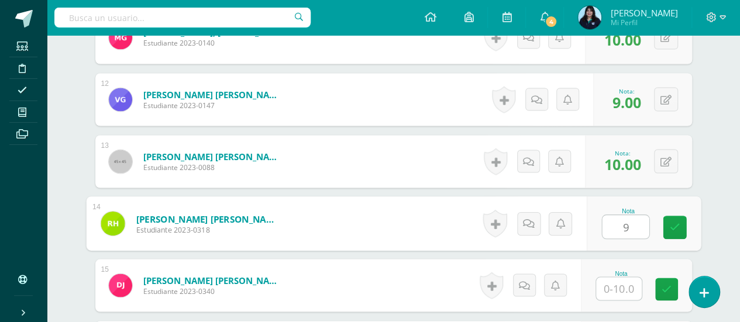
type input "9"
type input "}"
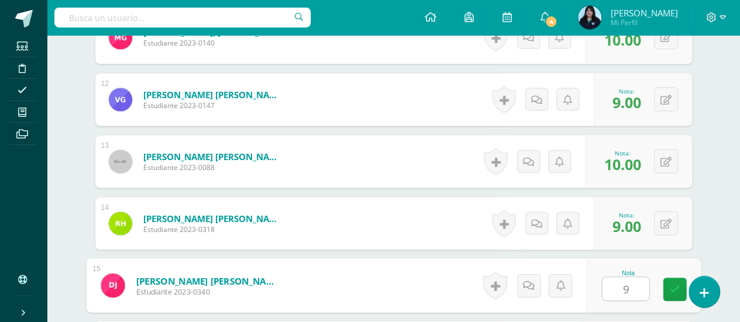
type input "9"
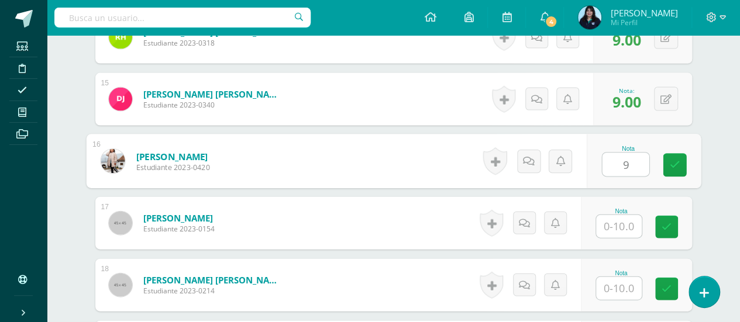
type input "9"
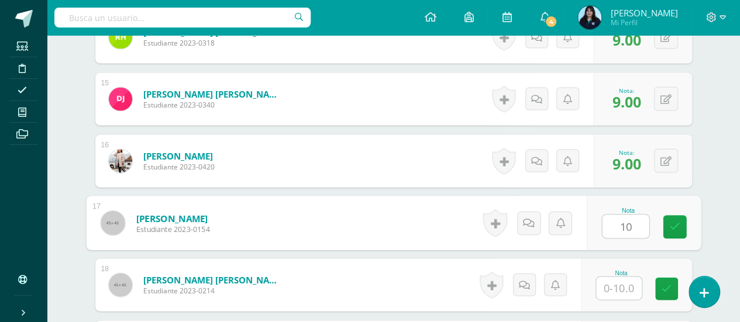
type input "10"
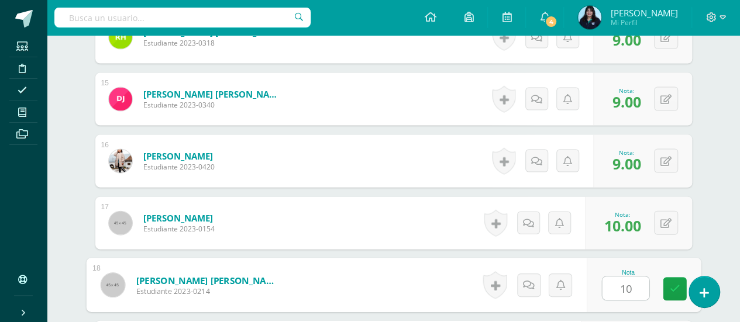
type input "10"
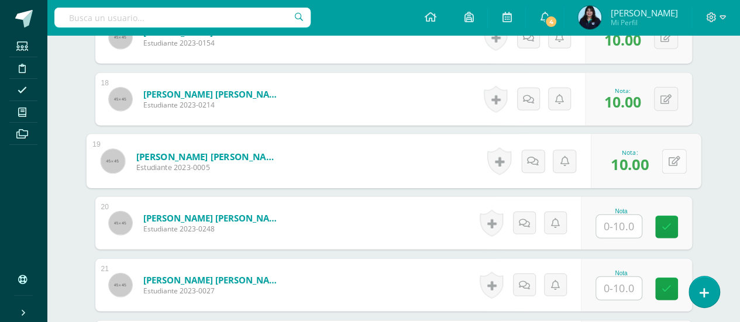
click at [665, 160] on button at bounding box center [674, 161] width 25 height 25
type input "9"
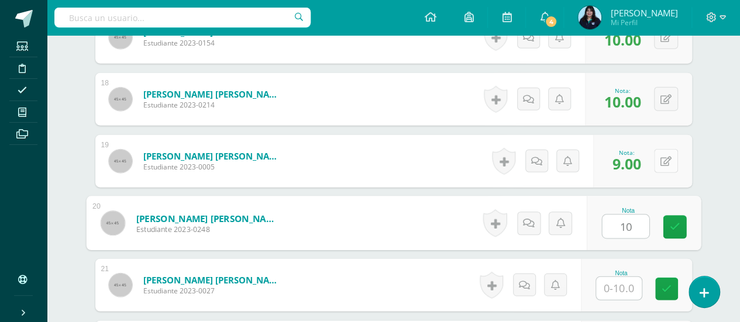
type input "10"
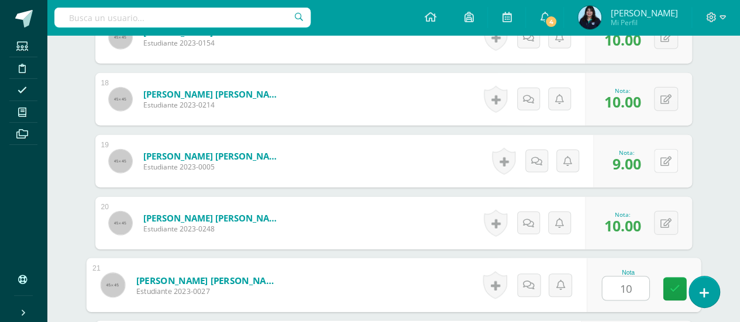
type input "10"
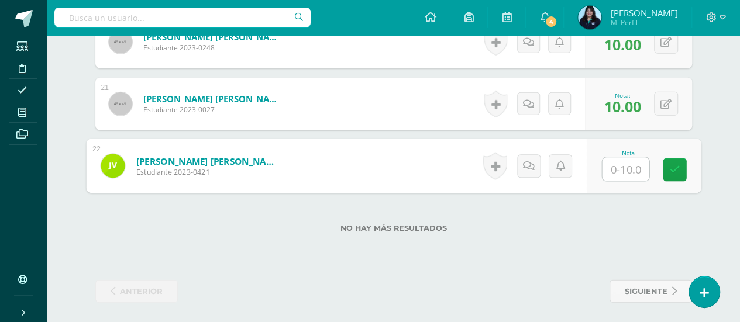
type input "8"
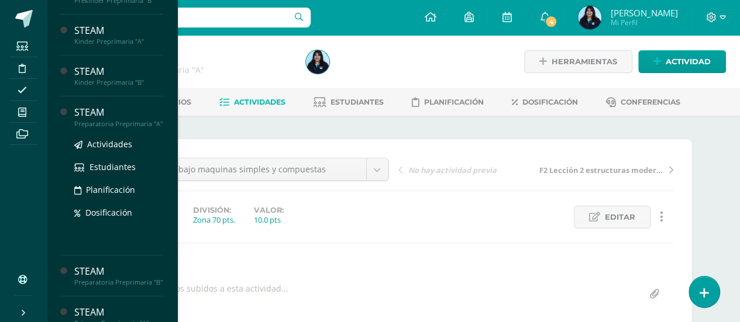
scroll to position [68, 0]
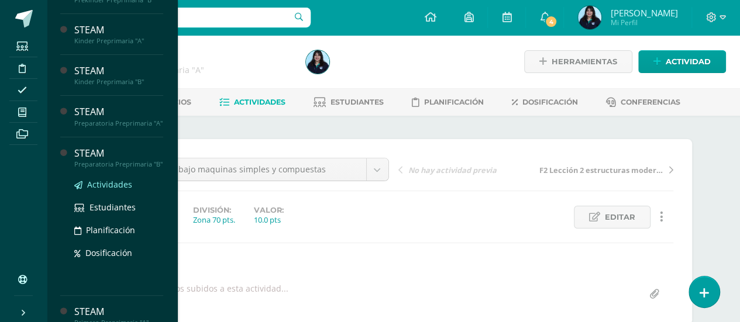
click at [99, 190] on span "Actividades" at bounding box center [109, 184] width 45 height 11
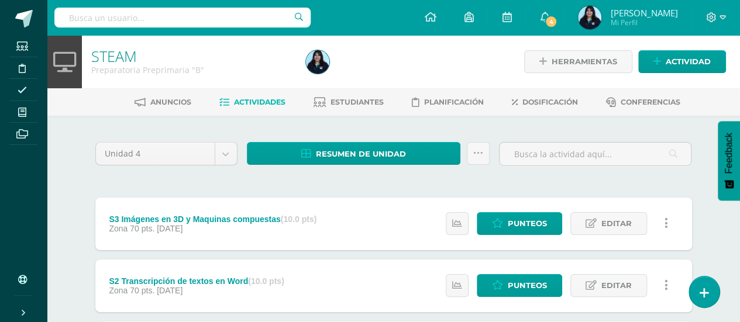
scroll to position [137, 0]
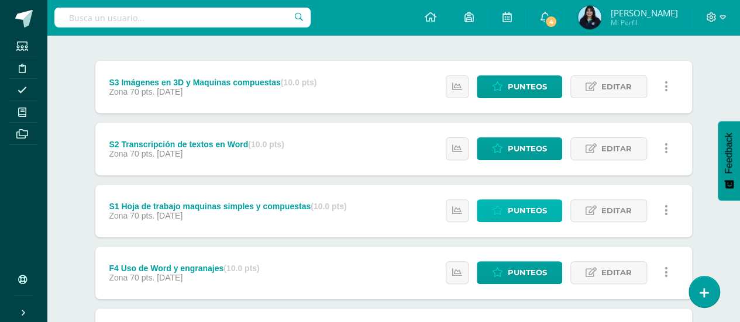
click at [516, 204] on span "Punteos" at bounding box center [527, 211] width 39 height 22
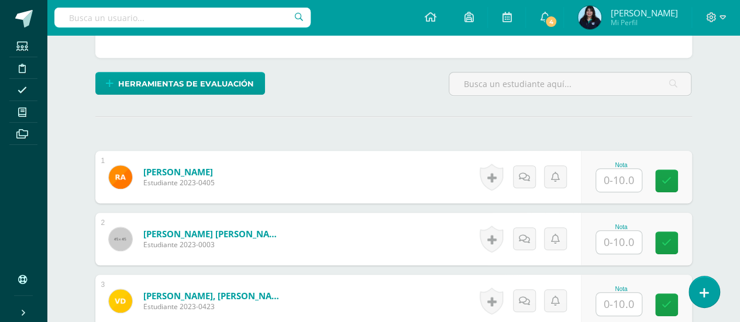
scroll to position [268, 0]
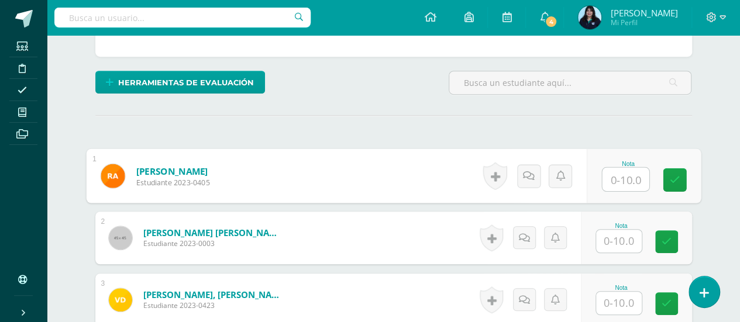
click at [620, 177] on input "text" at bounding box center [625, 179] width 47 height 23
type input "8"
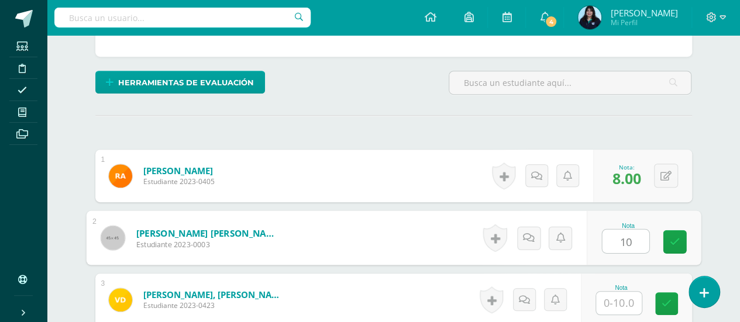
type input "10"
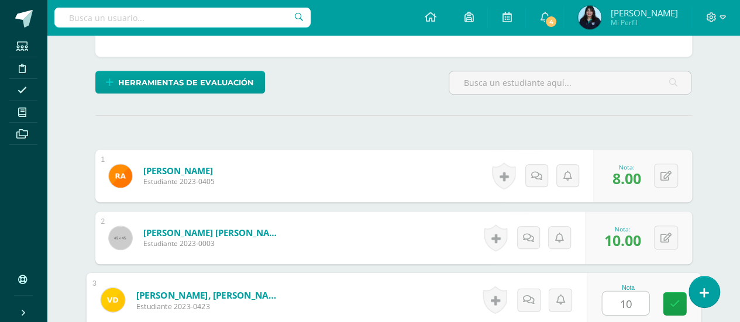
type input "10"
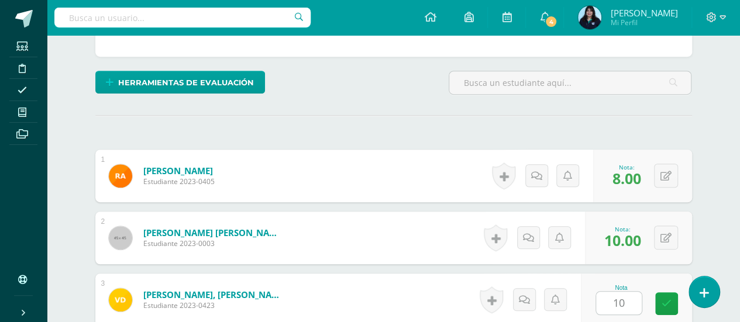
scroll to position [469, 0]
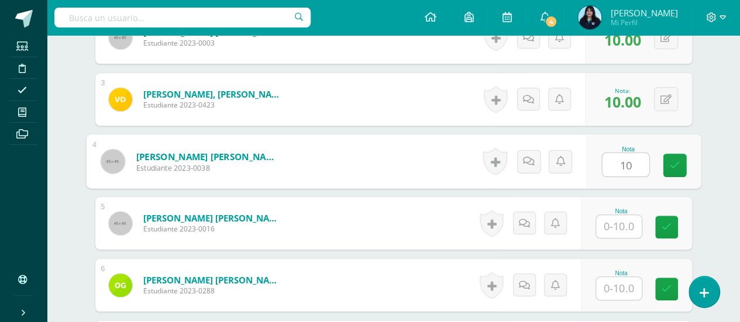
type input "10"
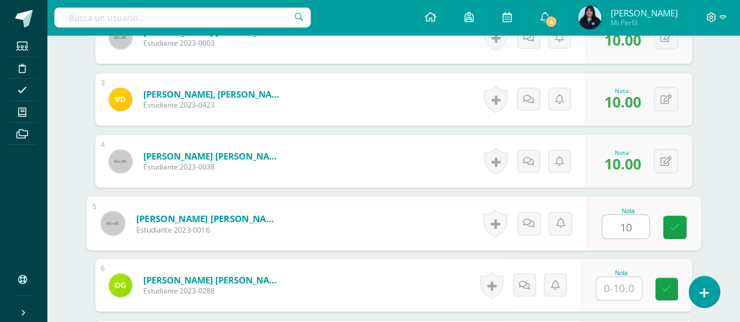
type input "10"
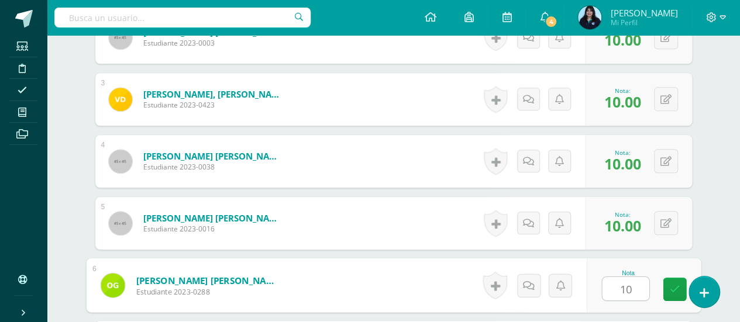
type input "10"
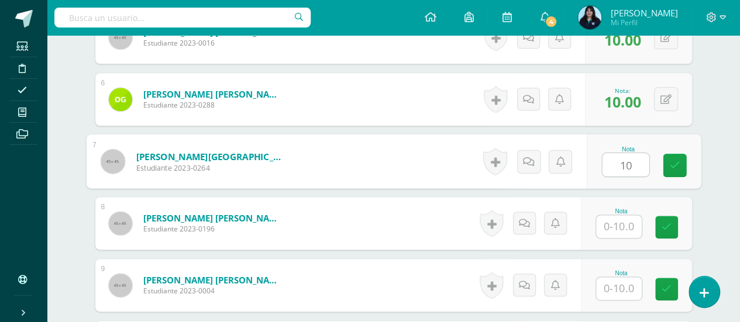
type input "10"
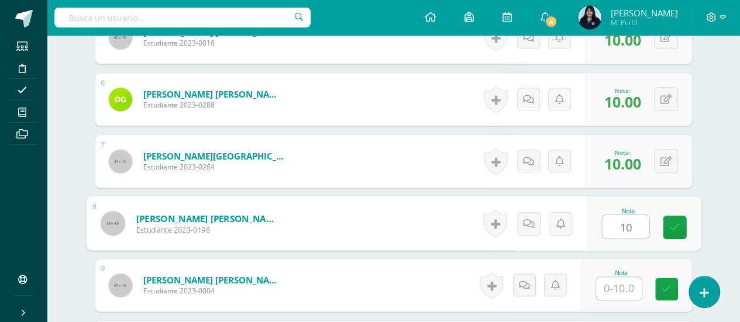
type input "10"
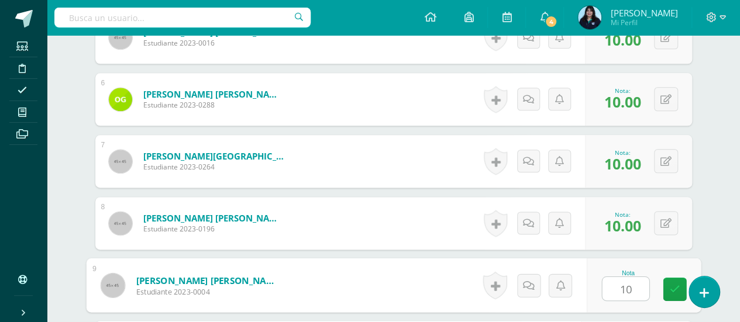
type input "10"
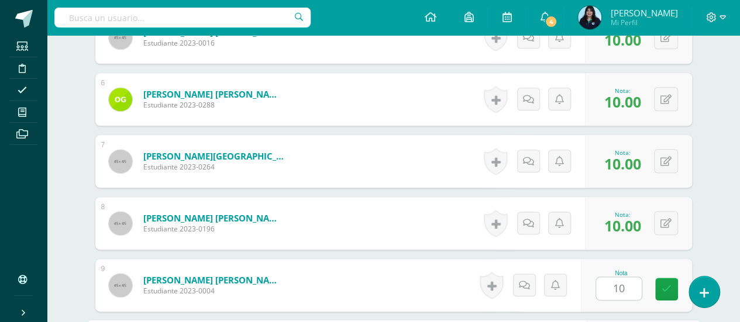
scroll to position [841, 0]
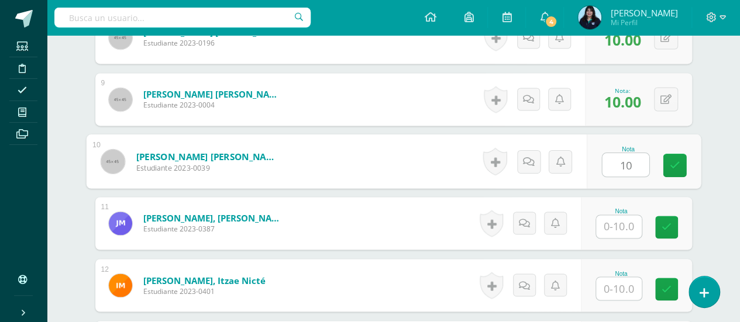
type input "10"
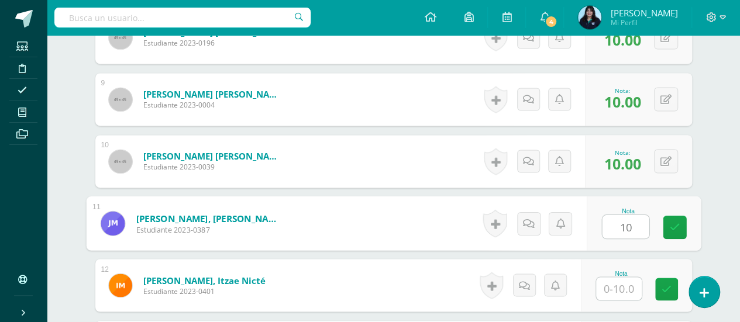
type input "10"
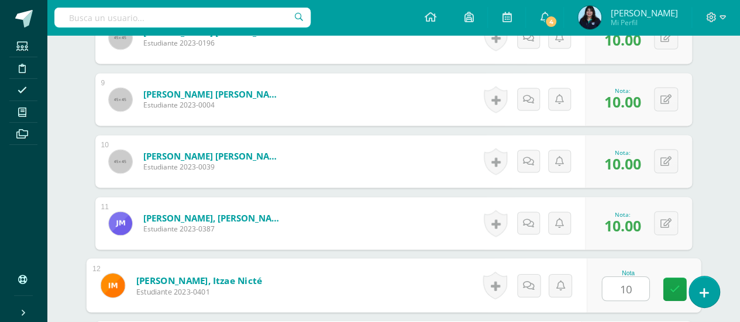
type input "10"
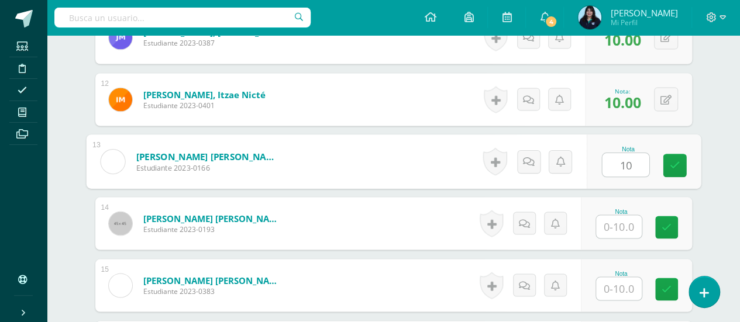
type input "10"
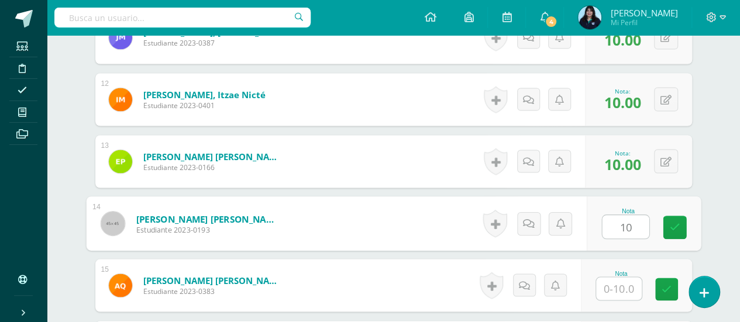
type input "10"
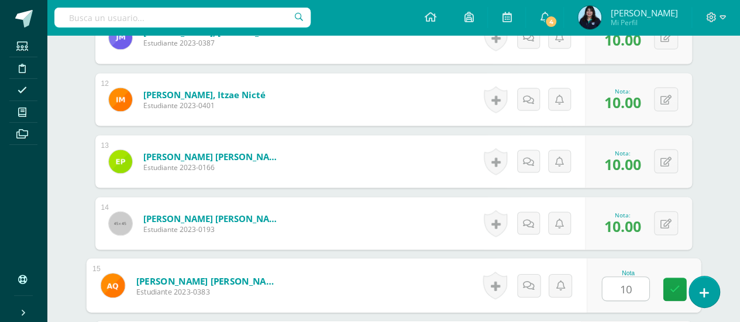
type input "10"
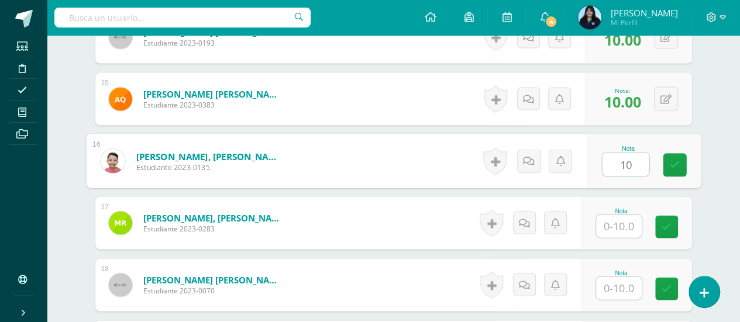
type input "10"
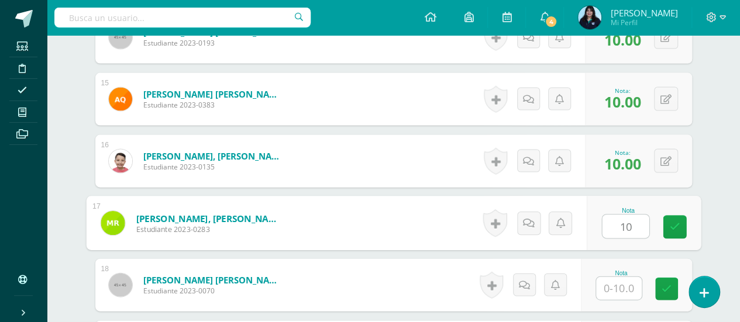
type input "10"
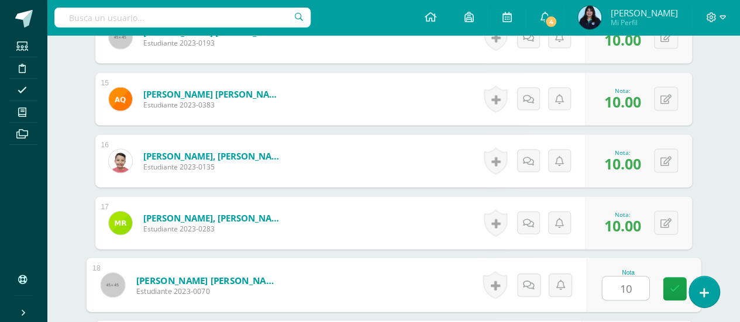
type input "10"
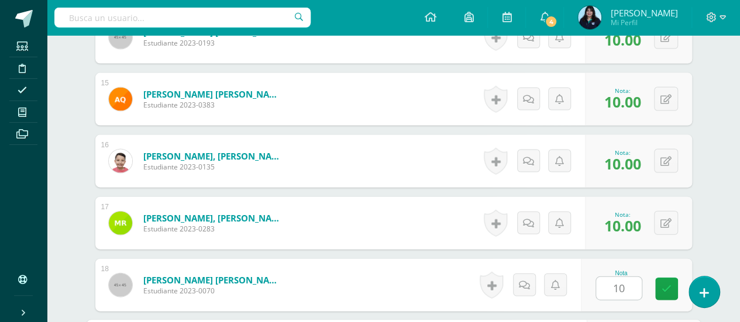
scroll to position [1399, 0]
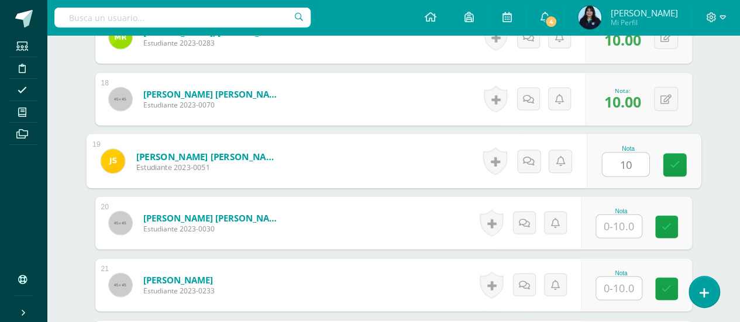
type input "10"
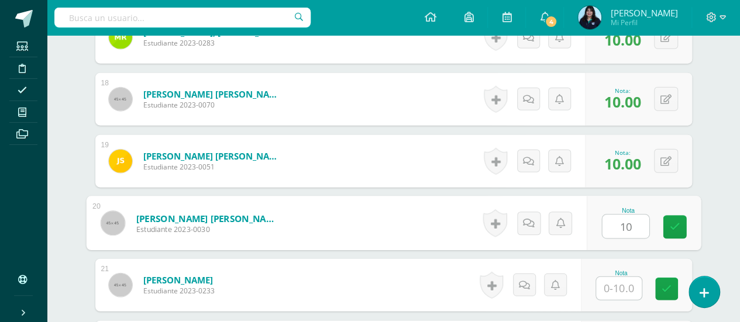
type input "10"
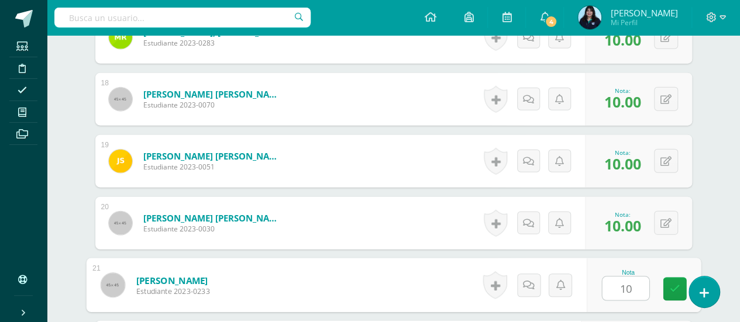
type input "10"
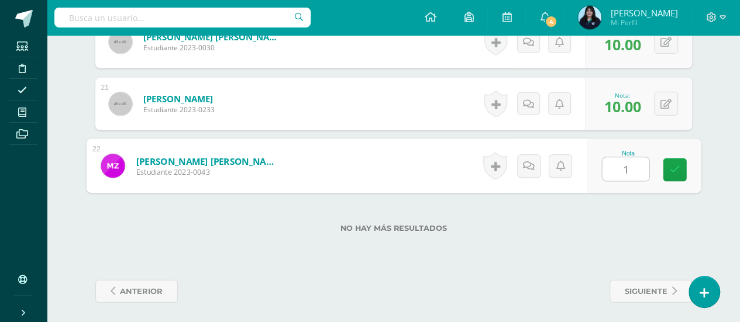
type input "10"
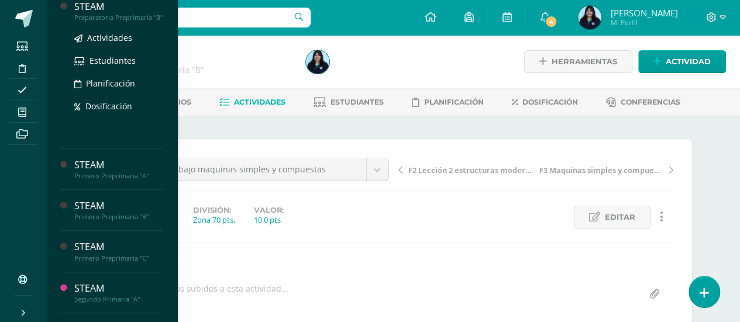
scroll to position [225, 0]
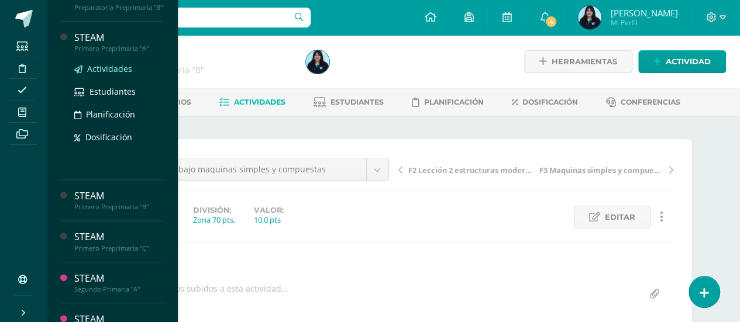
click at [111, 74] on span "Actividades" at bounding box center [109, 68] width 45 height 11
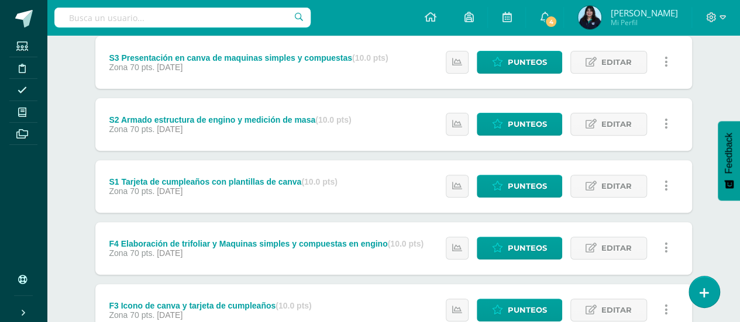
scroll to position [162, 0]
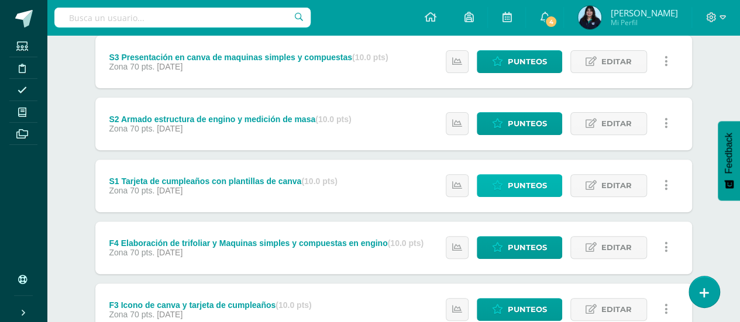
click at [532, 182] on span "Punteos" at bounding box center [527, 186] width 39 height 22
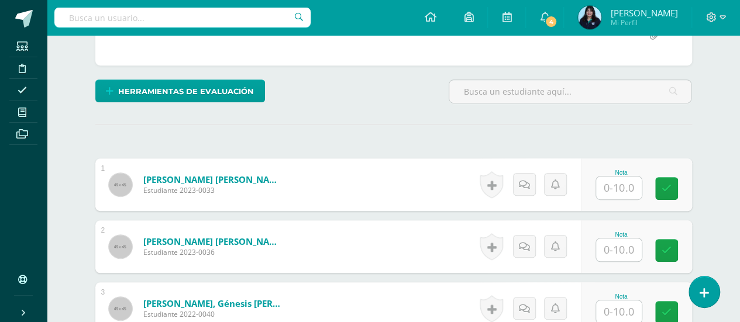
scroll to position [260, 0]
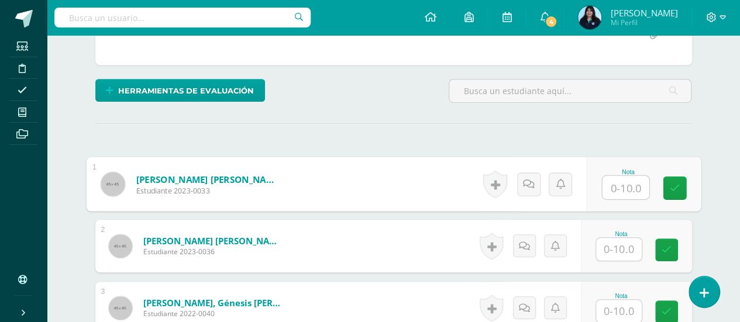
click at [606, 180] on input "text" at bounding box center [625, 187] width 47 height 23
type input "10"
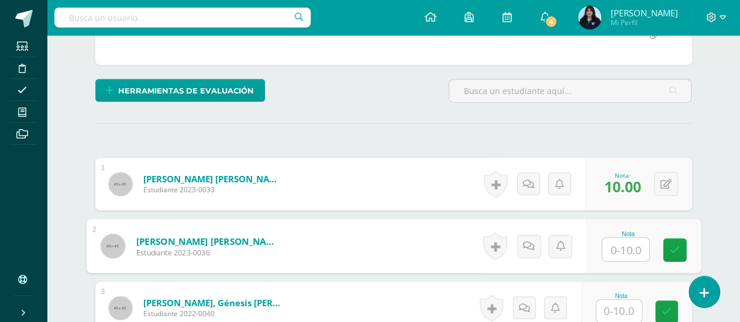
type input "0"
type input "9"
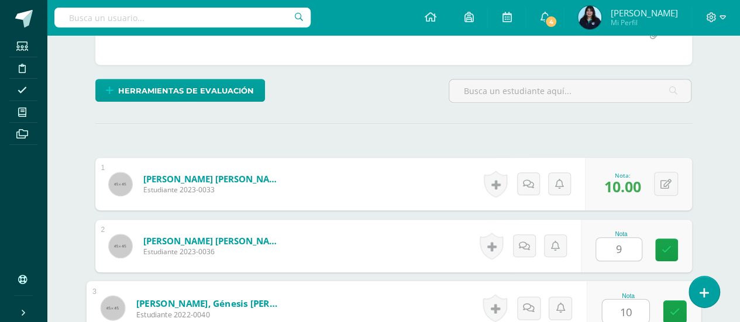
type input "10"
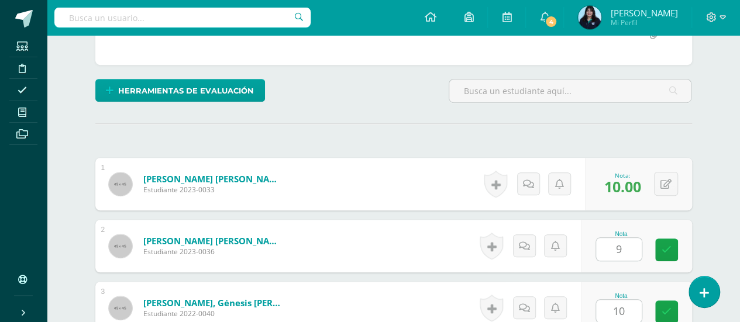
scroll to position [469, 0]
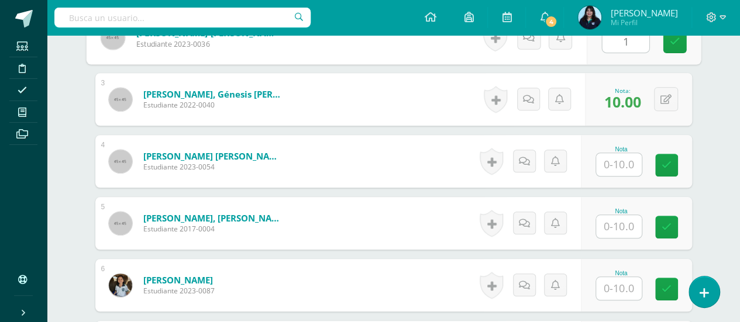
type input "10"
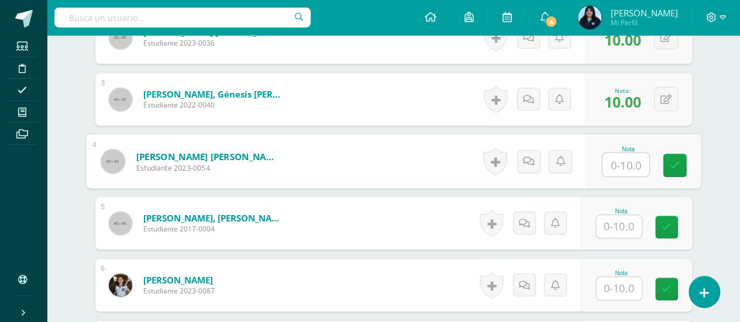
click at [619, 157] on input "text" at bounding box center [625, 164] width 47 height 23
type input "10"
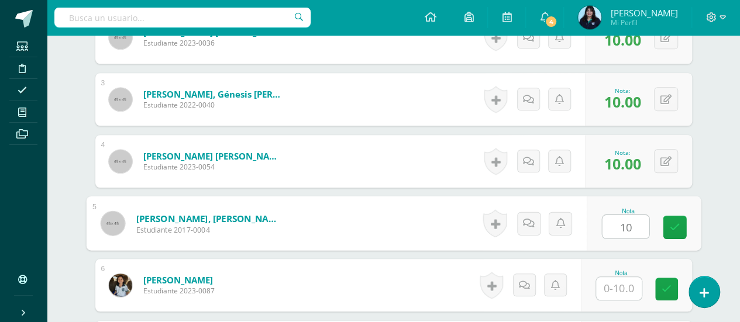
type input "10"
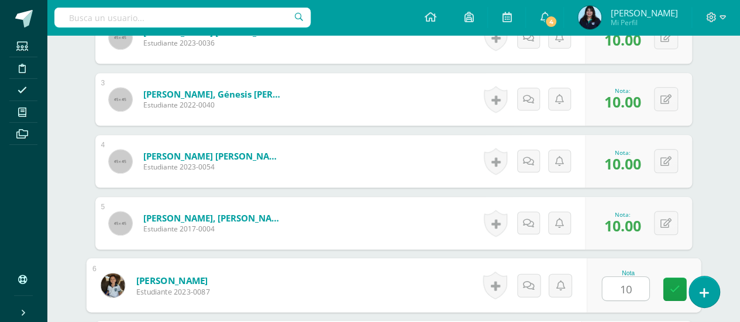
type input "10"
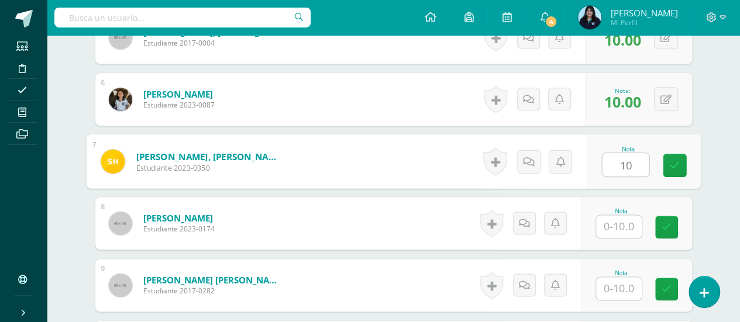
type input "10"
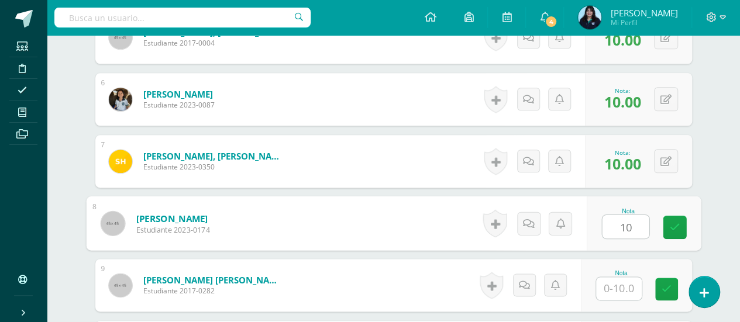
type input "10"
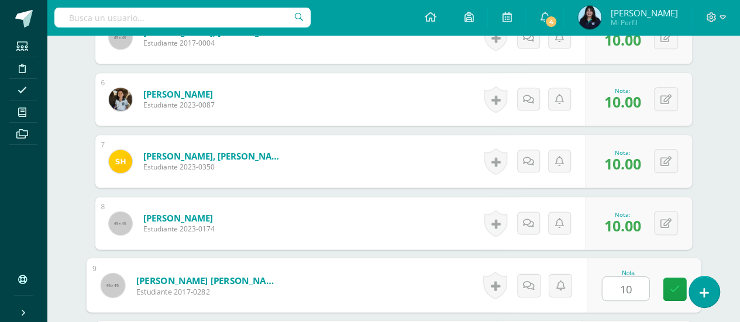
type input "10"
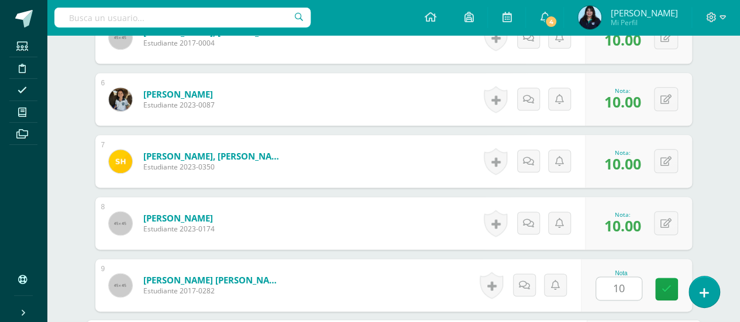
scroll to position [841, 0]
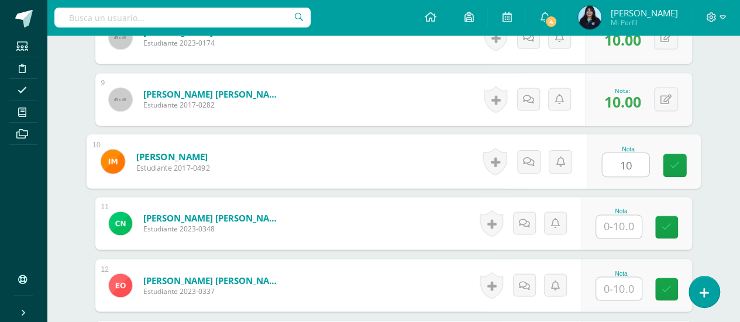
type input "10"
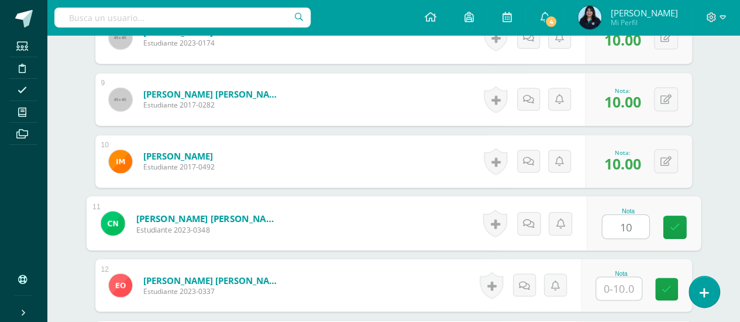
type input "10"
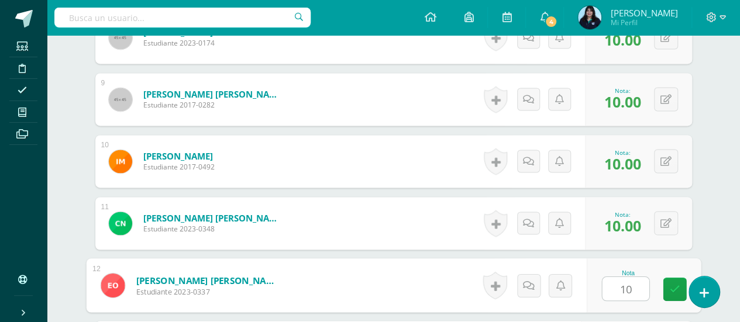
type input "10"
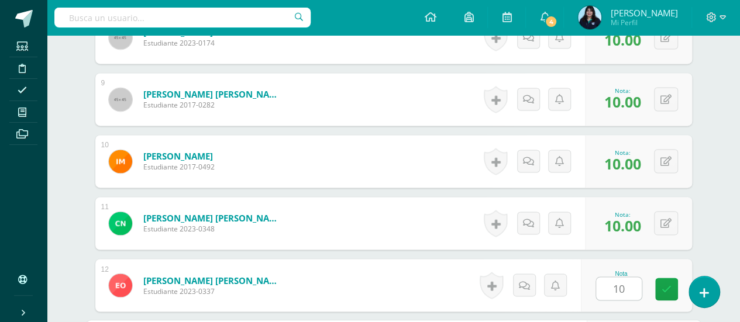
scroll to position [1027, 0]
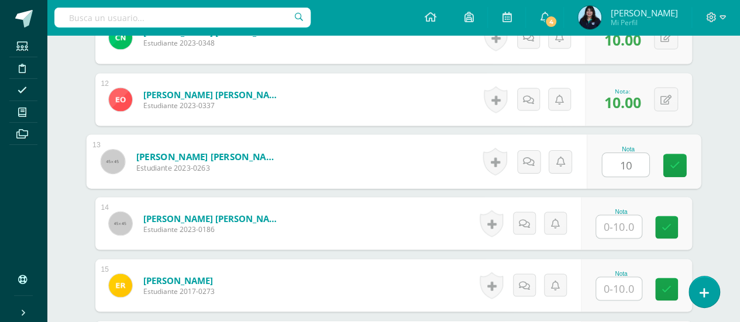
type input "10"
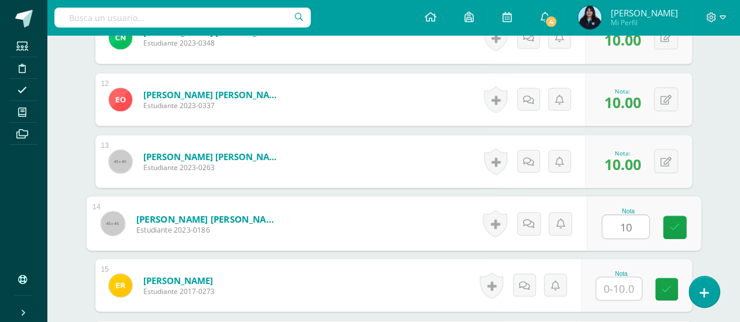
type input "10"
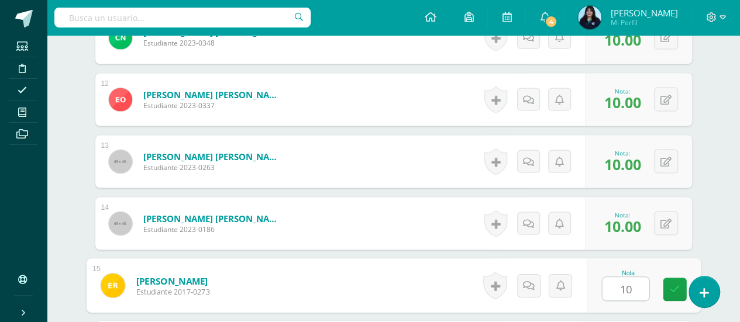
type input "10"
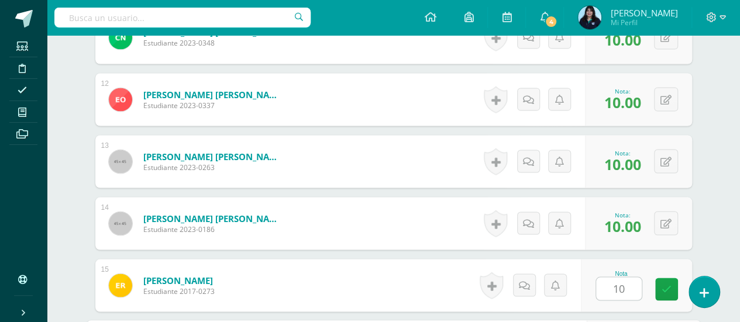
scroll to position [1213, 0]
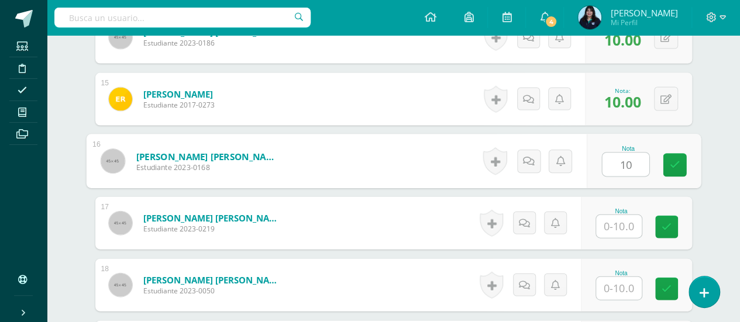
type input "10"
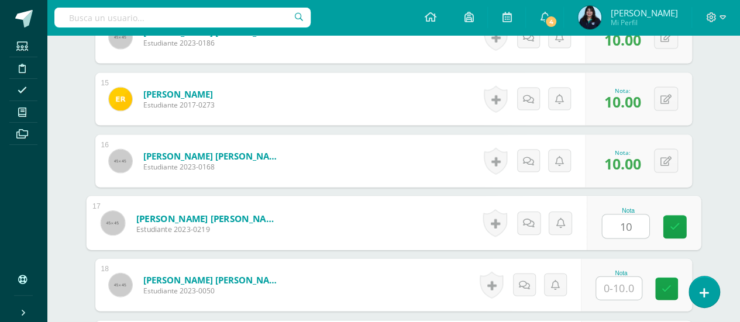
type input "10"
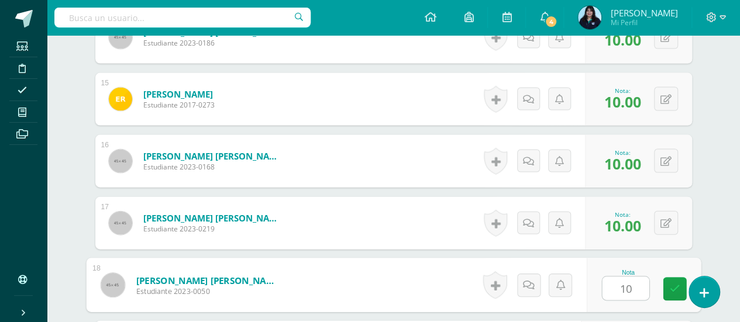
type input "10"
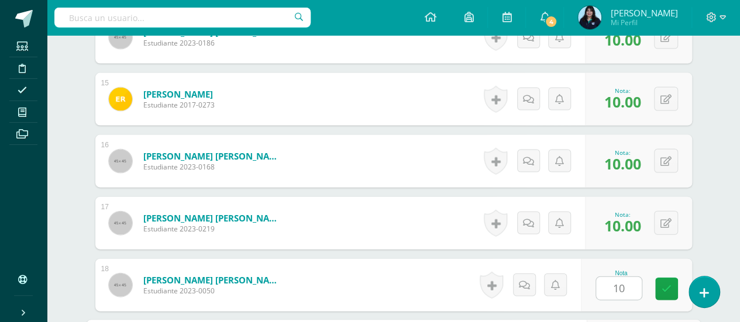
scroll to position [1399, 0]
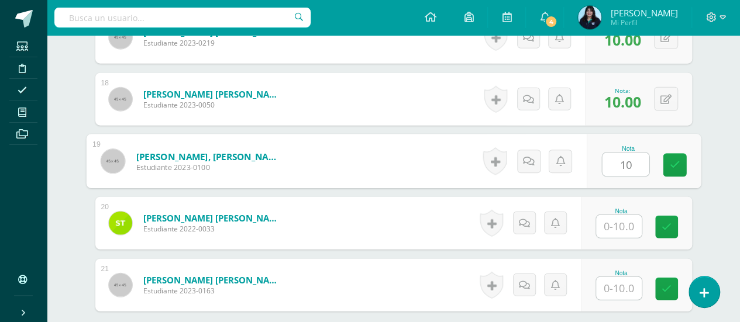
type input "10"
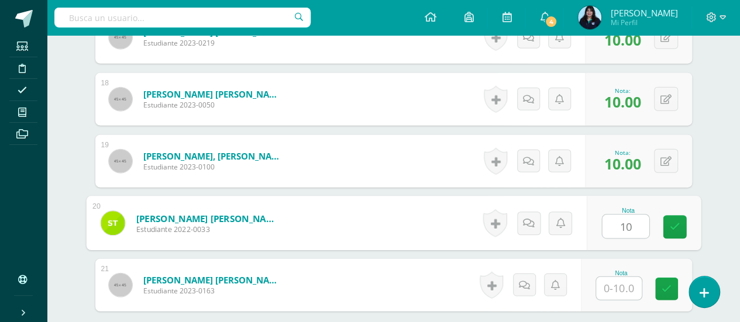
type input "10"
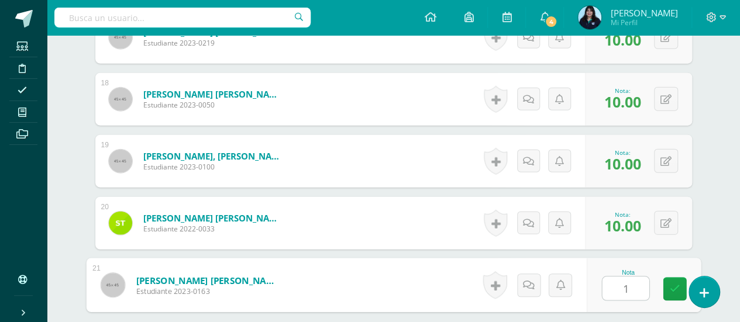
type input "10"
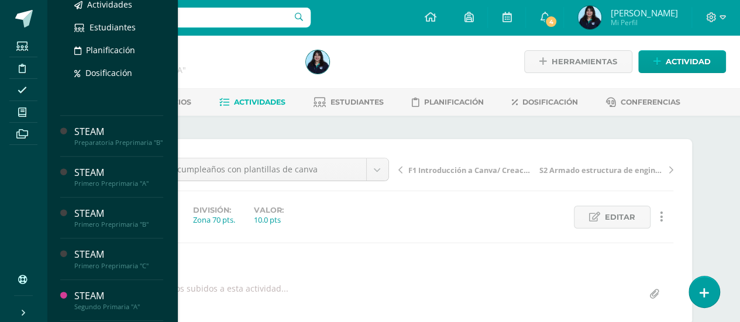
scroll to position [210, 0]
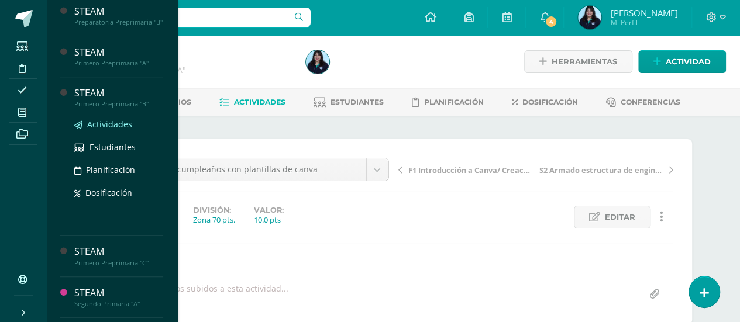
click at [97, 130] on span "Actividades" at bounding box center [109, 124] width 45 height 11
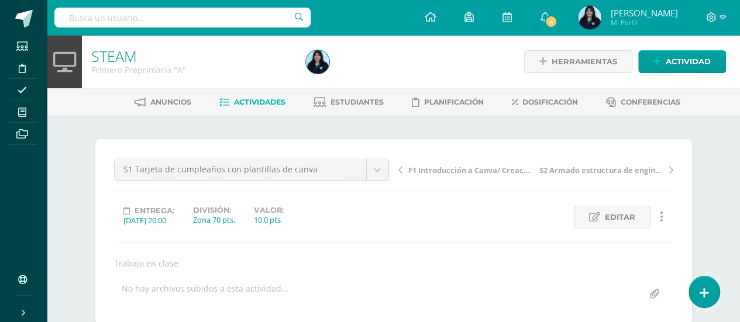
scroll to position [184, 0]
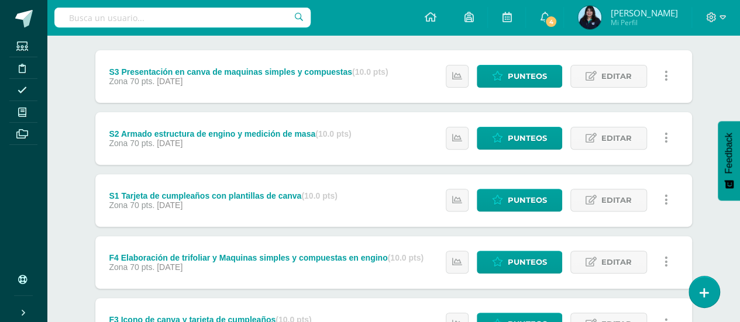
scroll to position [149, 0]
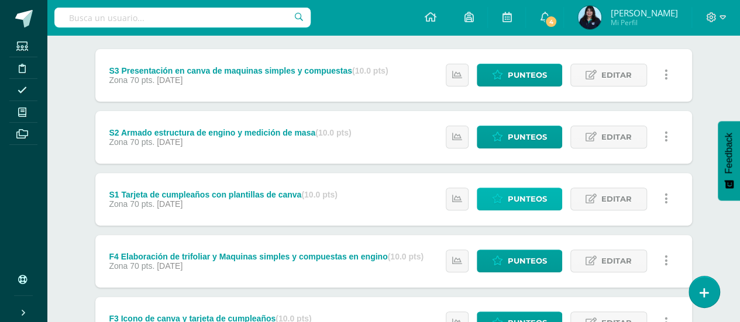
click at [503, 203] on link "Punteos" at bounding box center [519, 199] width 85 height 23
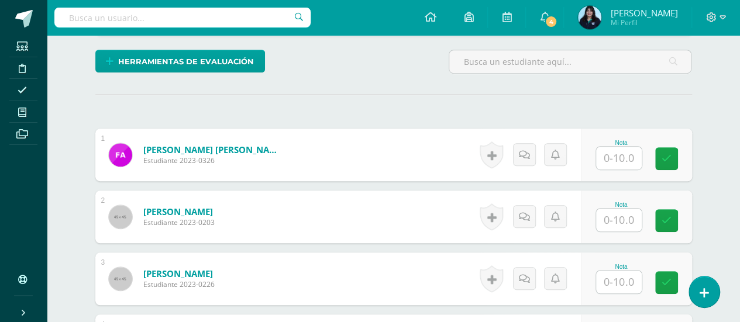
scroll to position [292, 0]
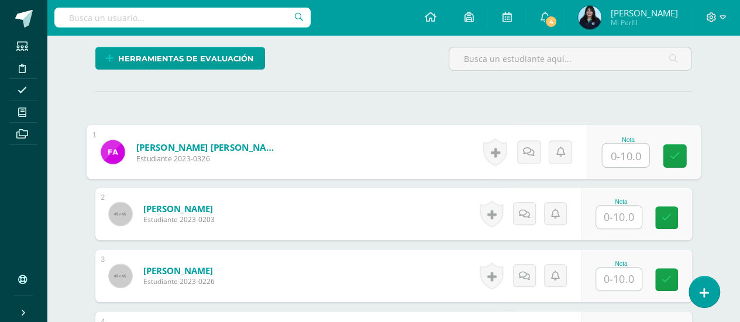
click at [617, 150] on input "text" at bounding box center [625, 155] width 47 height 23
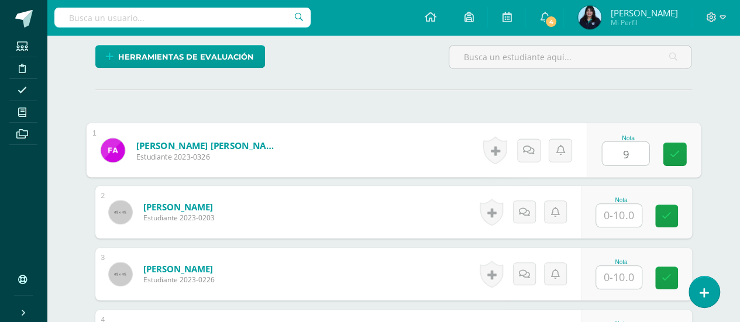
type input "9"
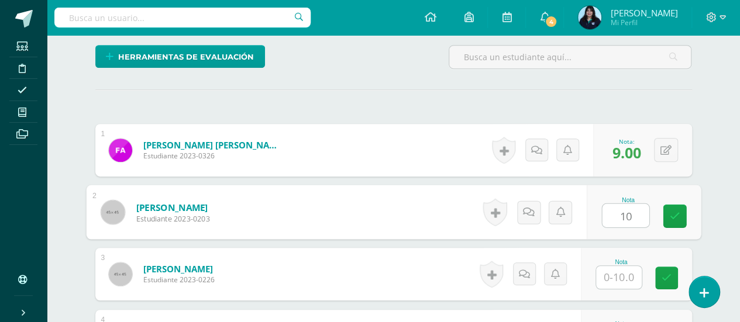
type input "10"
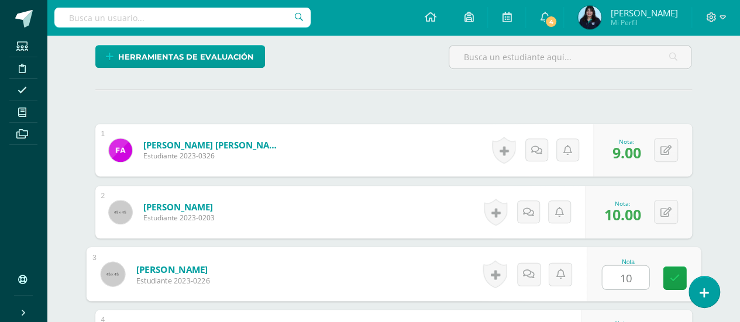
type input "10"
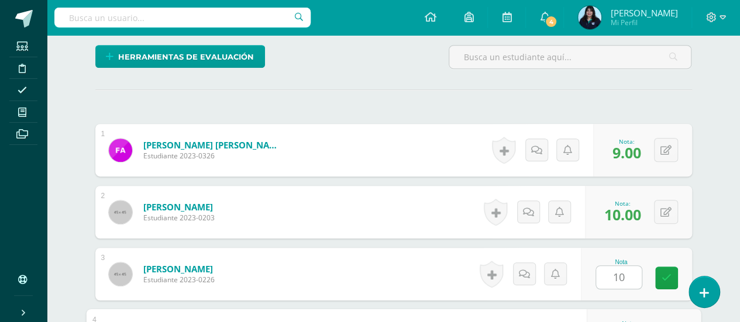
scroll to position [469, 0]
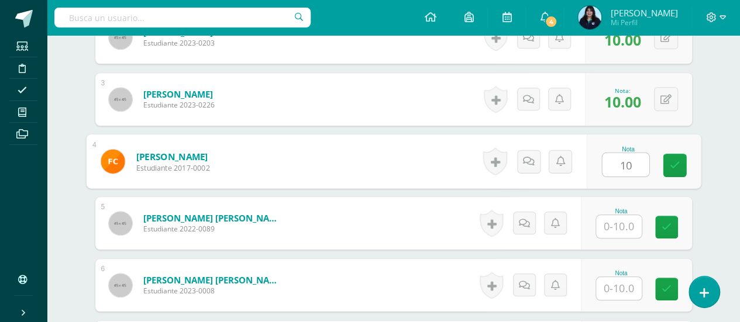
type input "10"
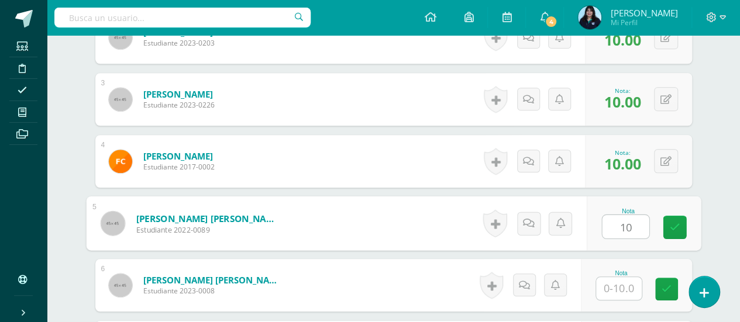
type input "10"
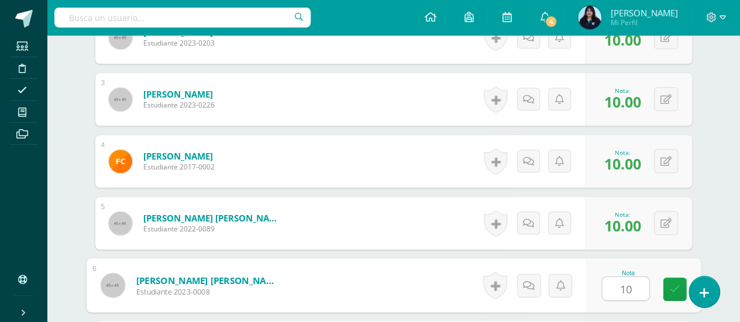
type input "10"
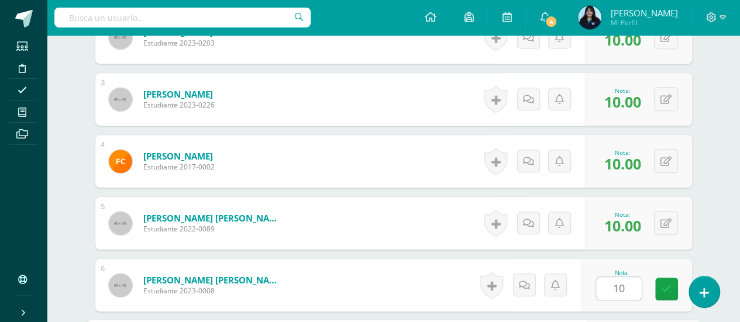
scroll to position [655, 0]
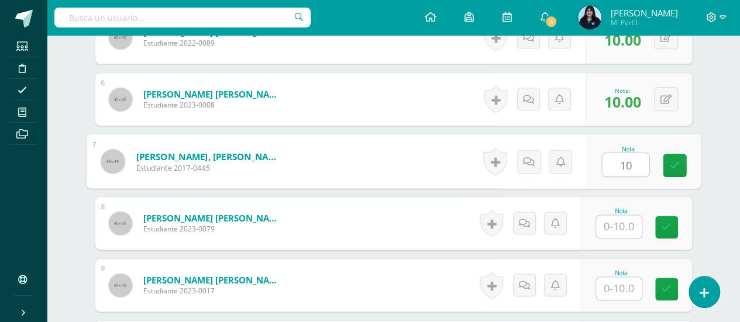
type input "10"
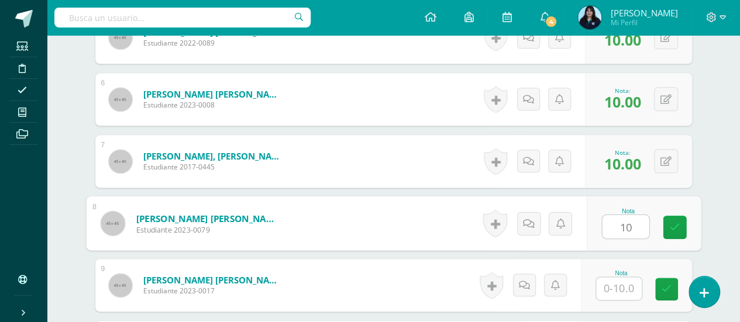
type input "10"
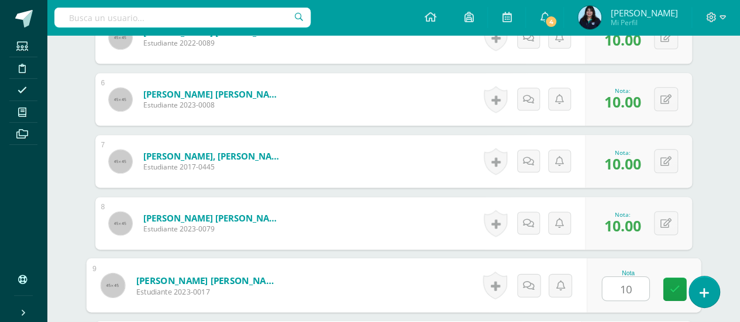
type input "10"
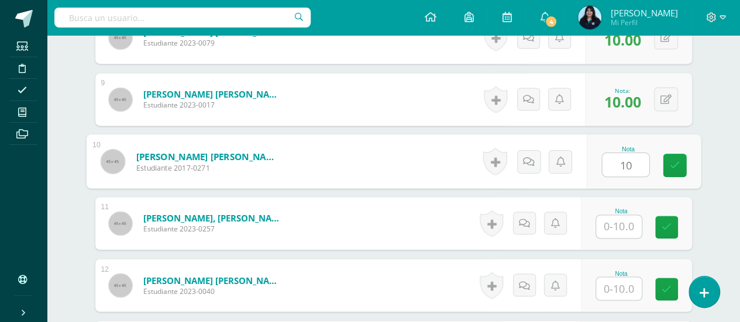
type input "10"
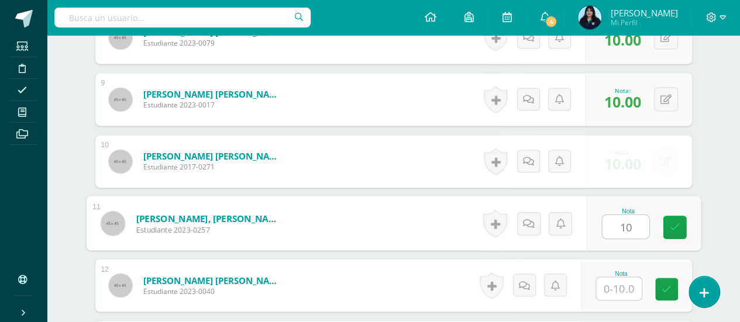
type input "10"
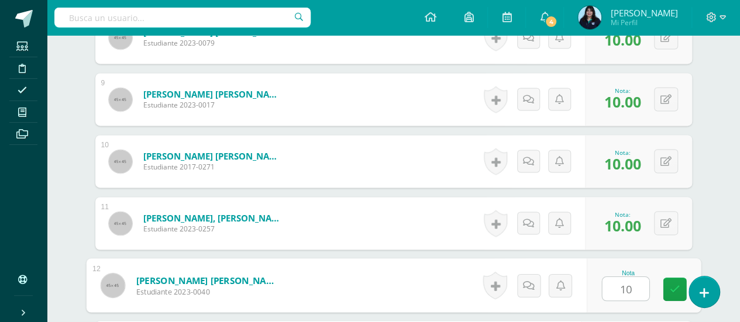
type input "10"
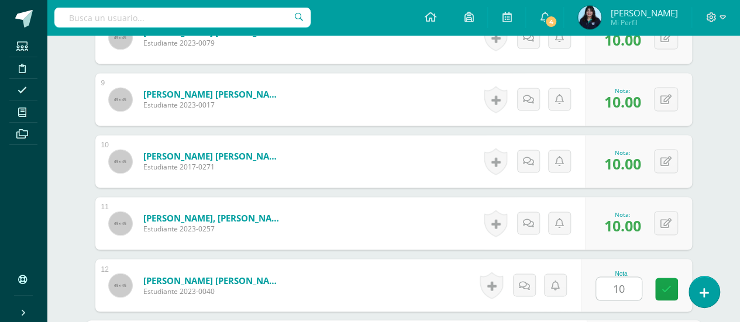
scroll to position [1027, 0]
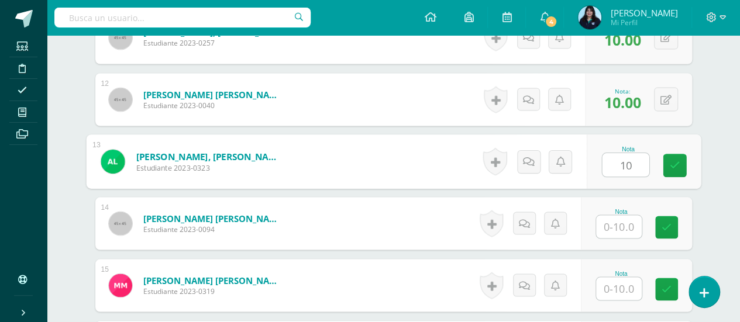
type input "10"
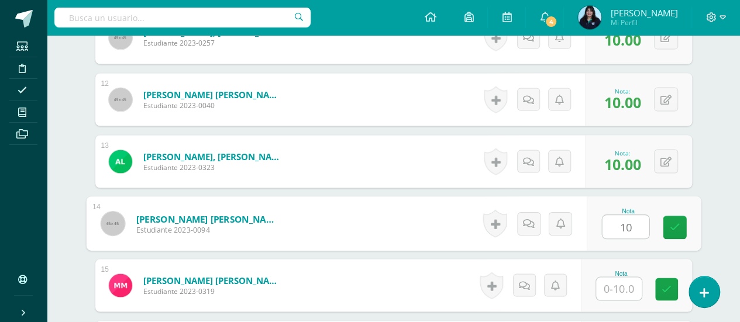
type input "10"
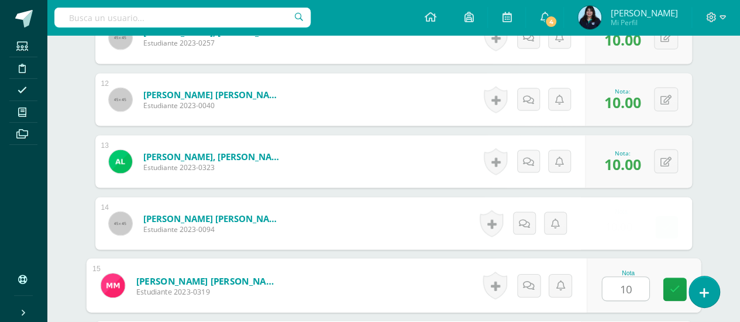
type input "10"
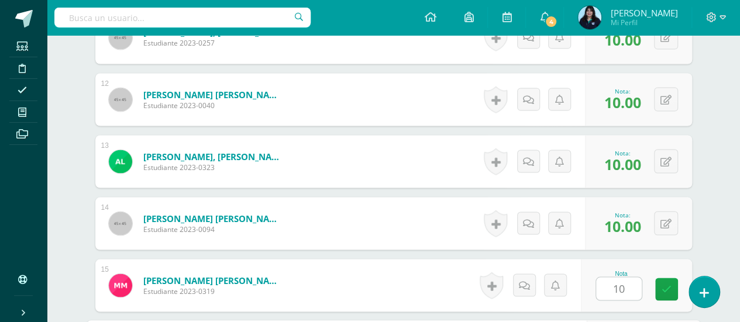
scroll to position [1213, 0]
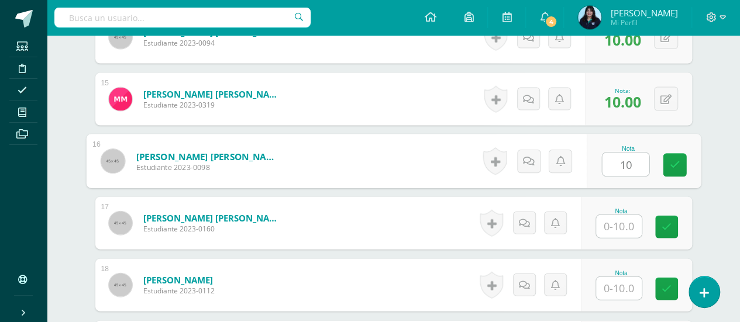
type input "10"
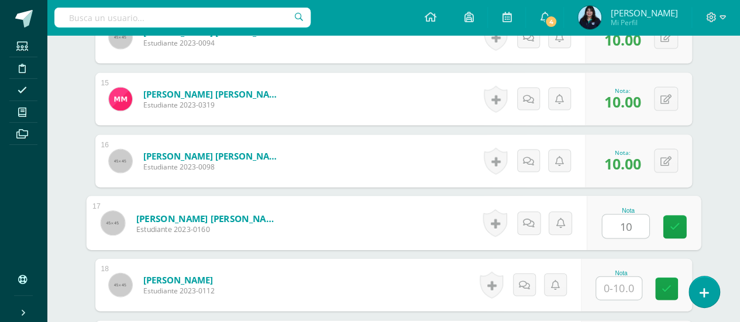
type input "10"
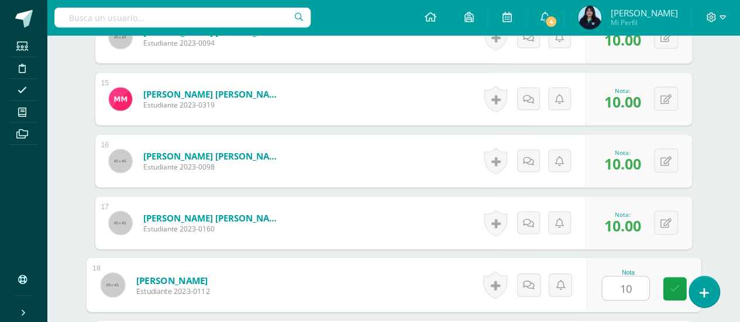
type input "10"
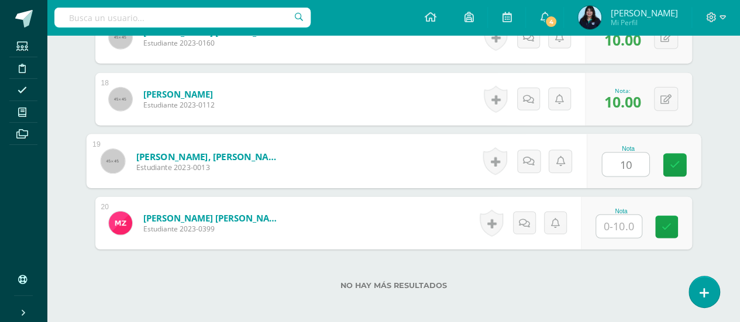
type input "10"
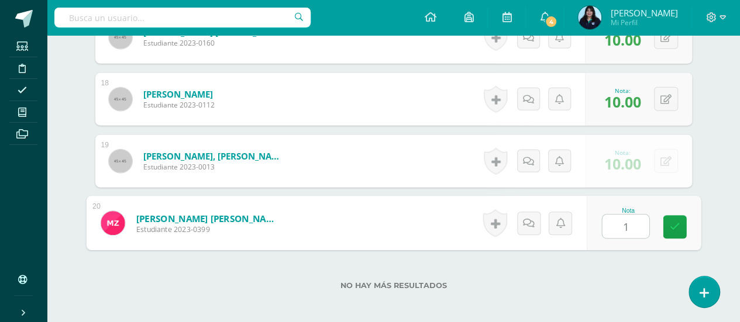
type input "10"
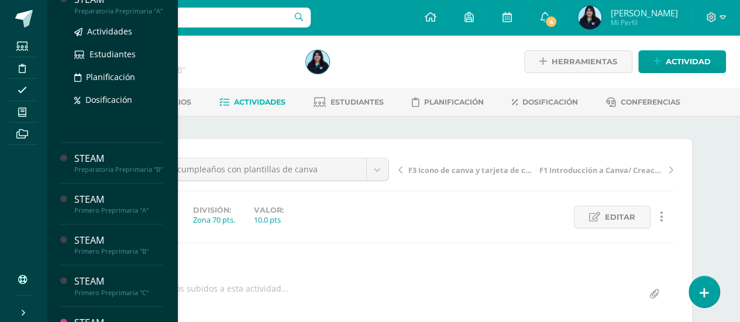
scroll to position [181, 0]
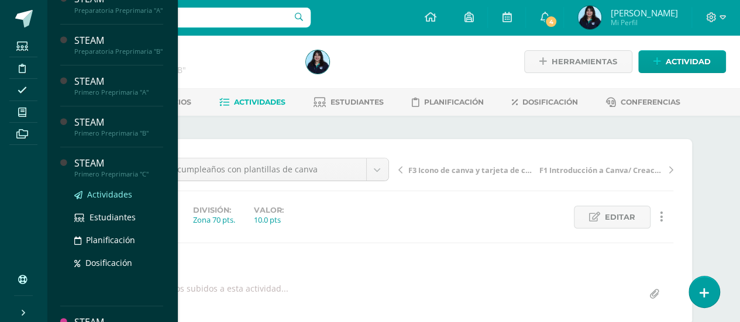
click at [97, 200] on span "Actividades" at bounding box center [109, 194] width 45 height 11
